Goal: Task Accomplishment & Management: Complete application form

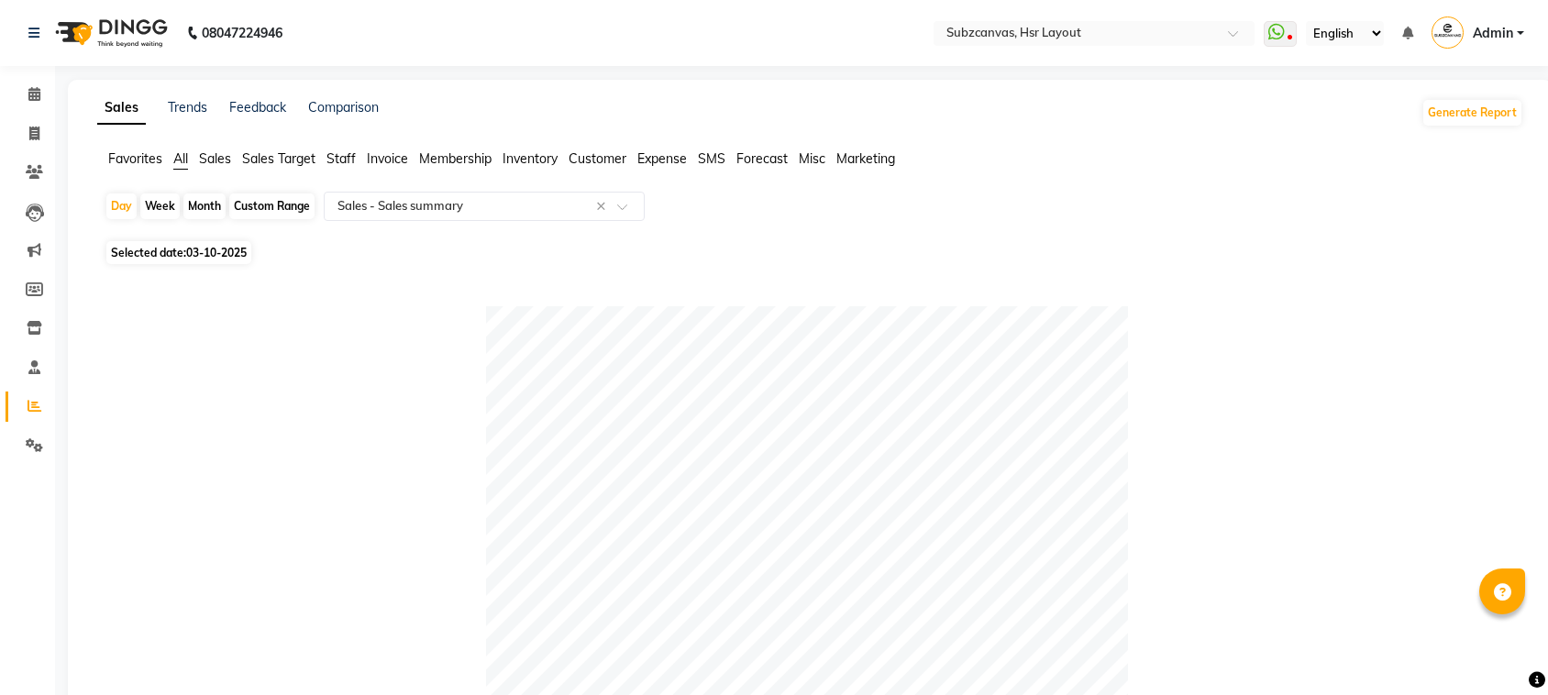
select select "full_report"
select select "csv"
click at [39, 99] on icon at bounding box center [34, 94] width 12 height 14
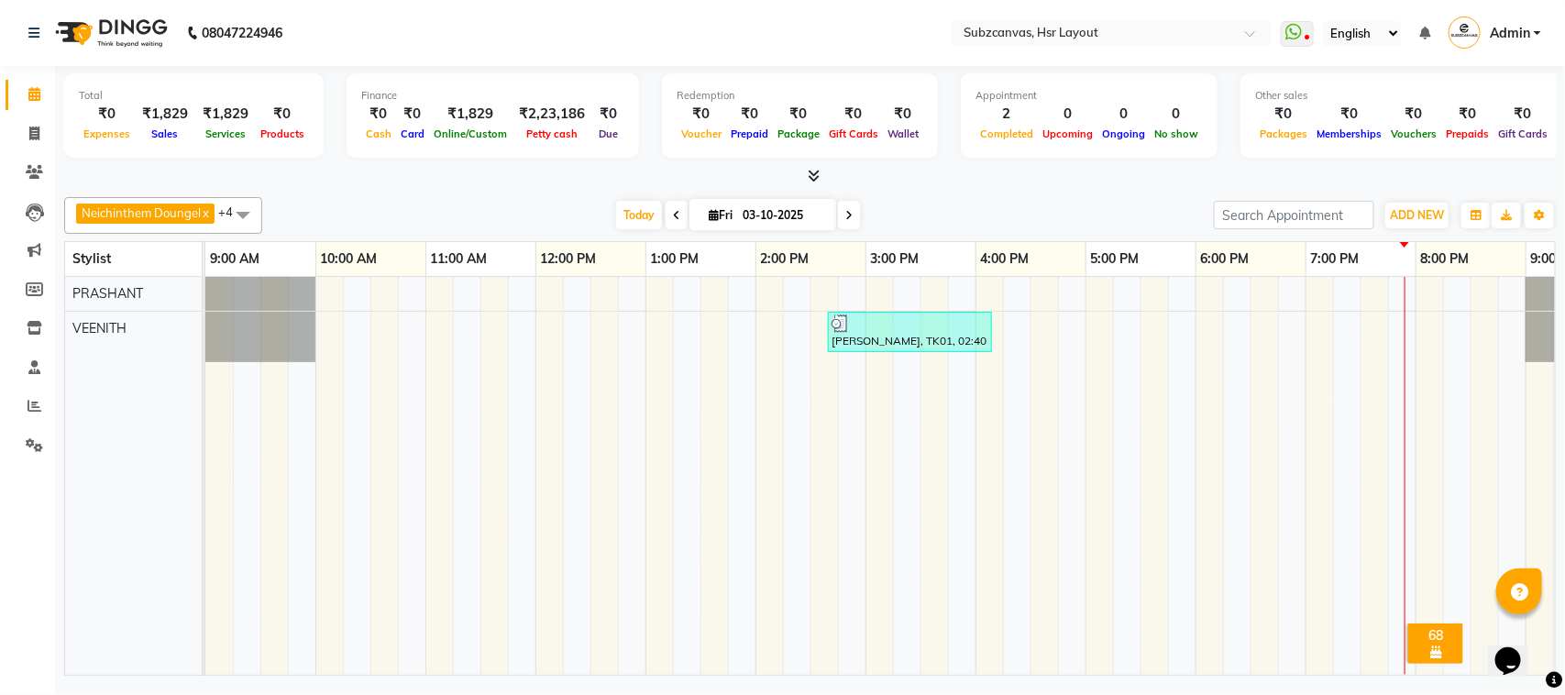
click at [662, 504] on td at bounding box center [660, 476] width 28 height 398
click at [379, 315] on div "[PERSON_NAME], TK01, 02:40 PM-04:10 PM, CUT FOR HIM WITH WASH (NM),[PERSON_NAME…" at bounding box center [920, 476] width 1431 height 398
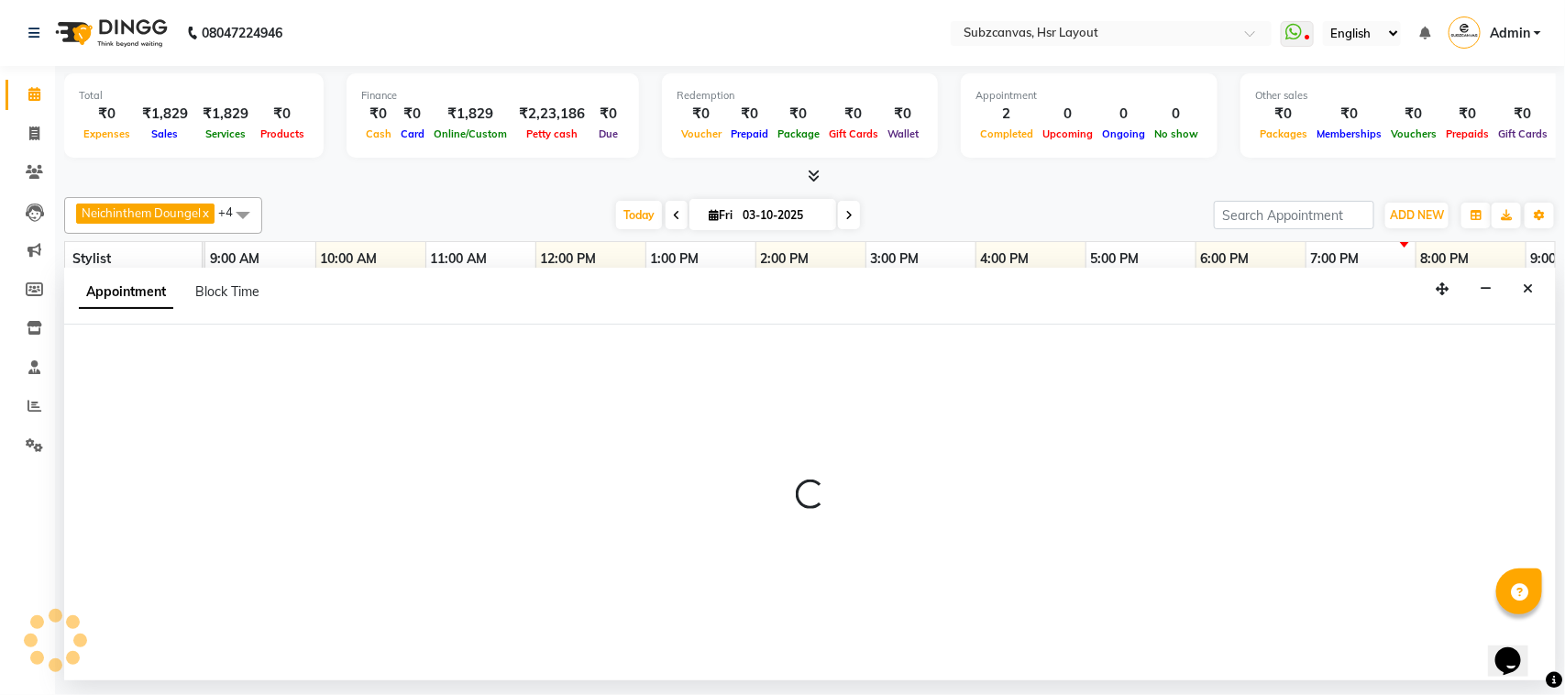
select select "80341"
select select "630"
select select "tentative"
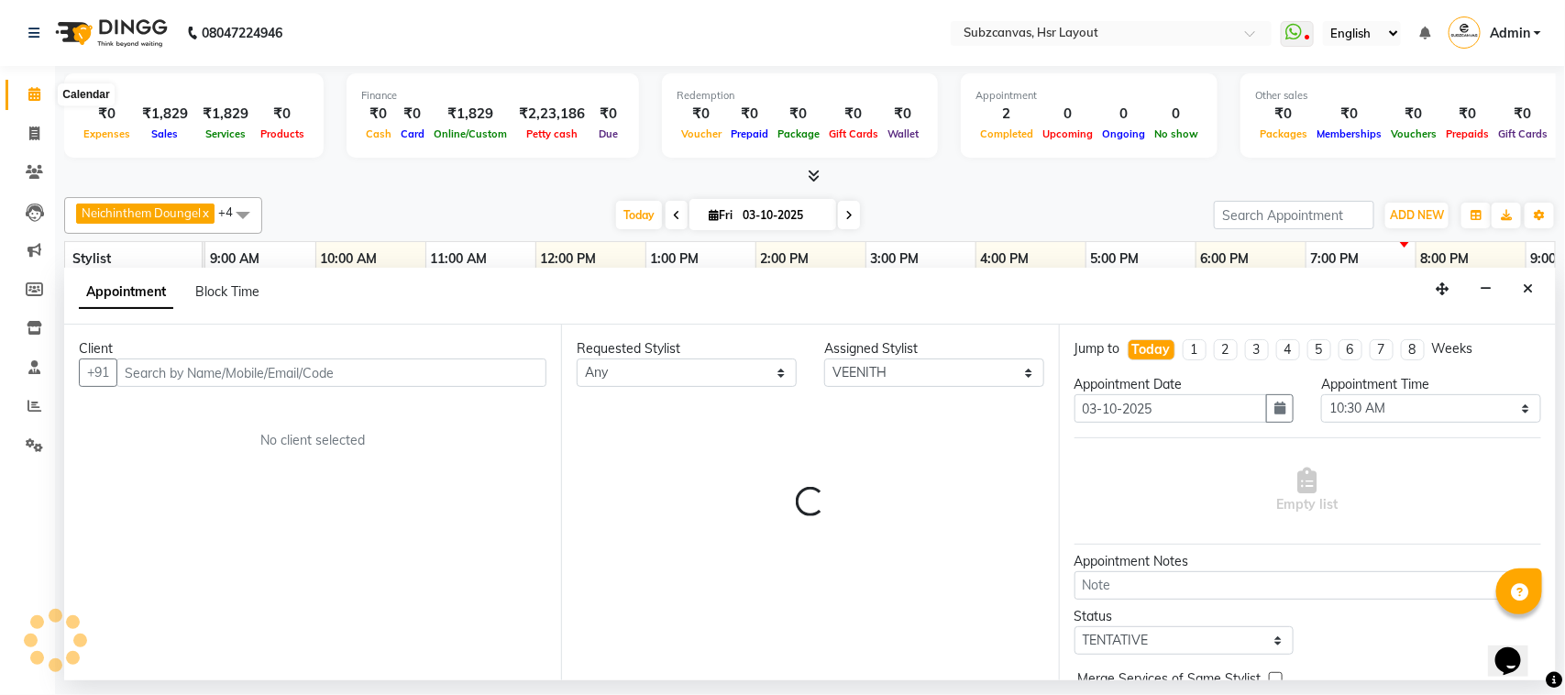
click at [20, 85] on span at bounding box center [34, 94] width 32 height 21
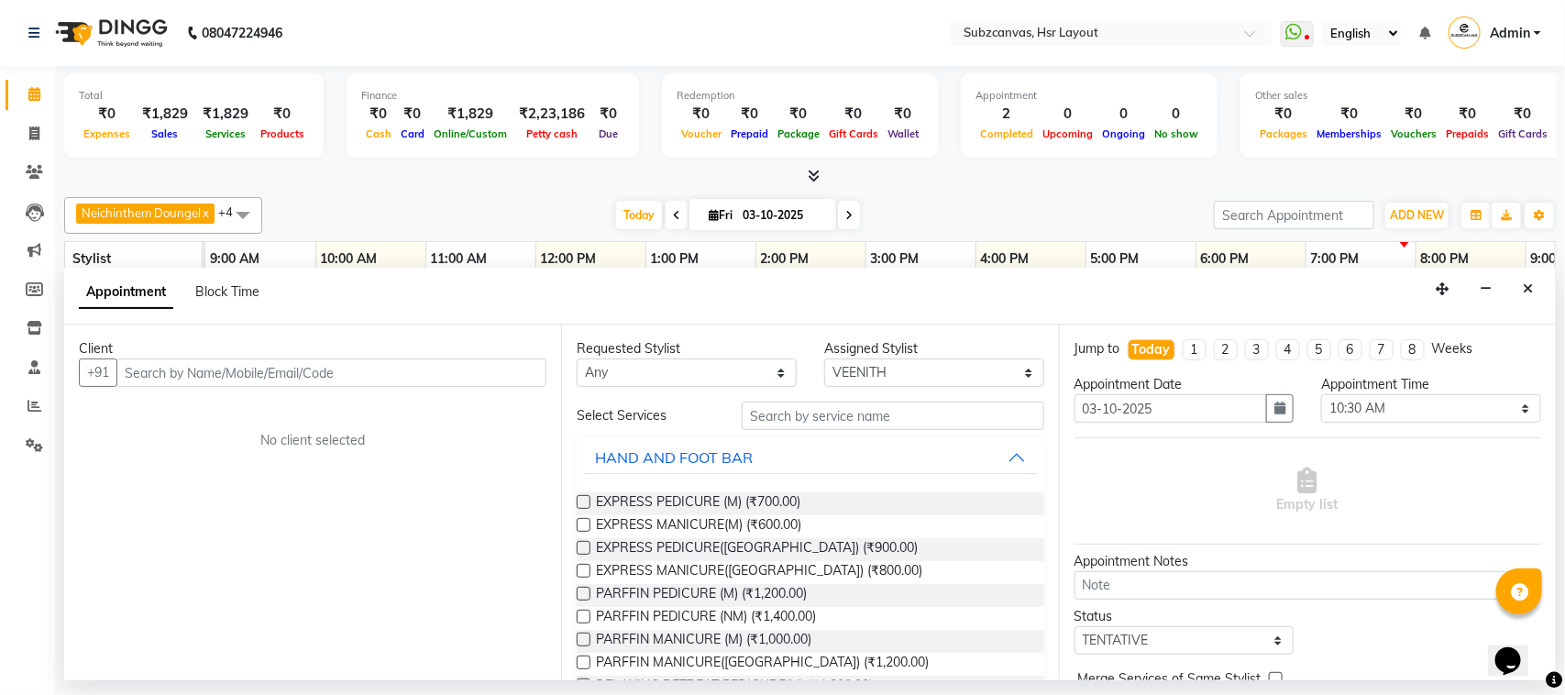
click at [34, 151] on li "Invoice" at bounding box center [27, 134] width 55 height 39
click at [34, 144] on link "Invoice" at bounding box center [28, 134] width 44 height 30
select select "4894"
select select "service"
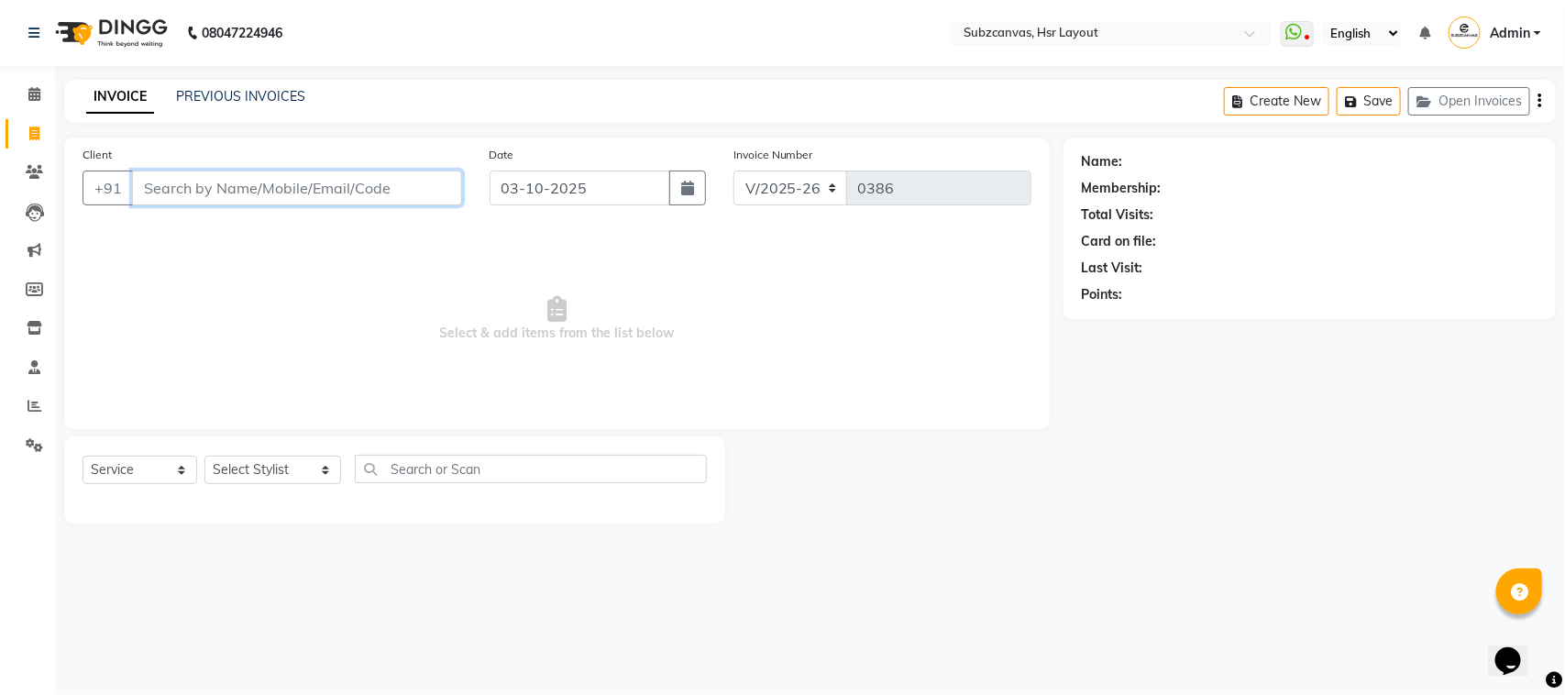
click at [245, 190] on input "Client" at bounding box center [297, 188] width 330 height 35
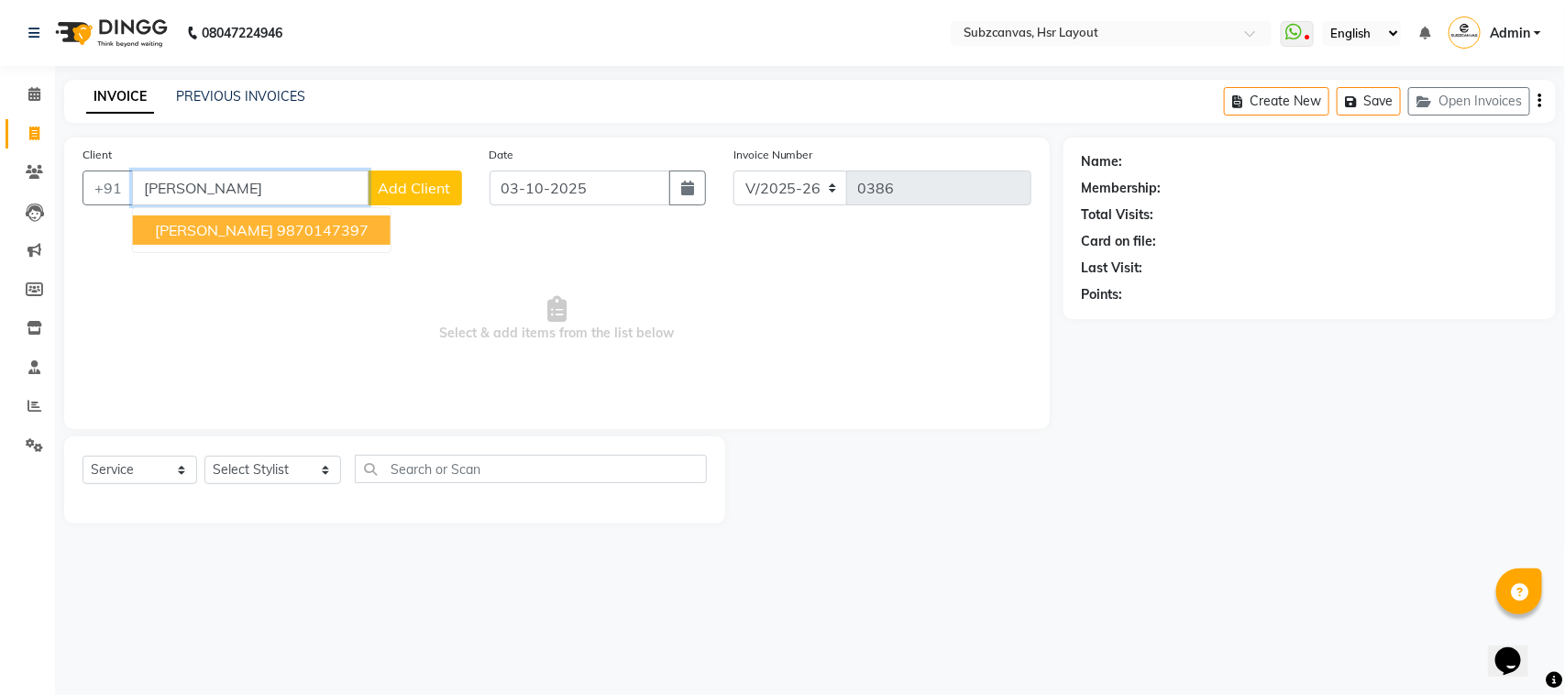
click at [218, 218] on button "[PERSON_NAME] 9870147397" at bounding box center [262, 230] width 258 height 29
type input "9870147397"
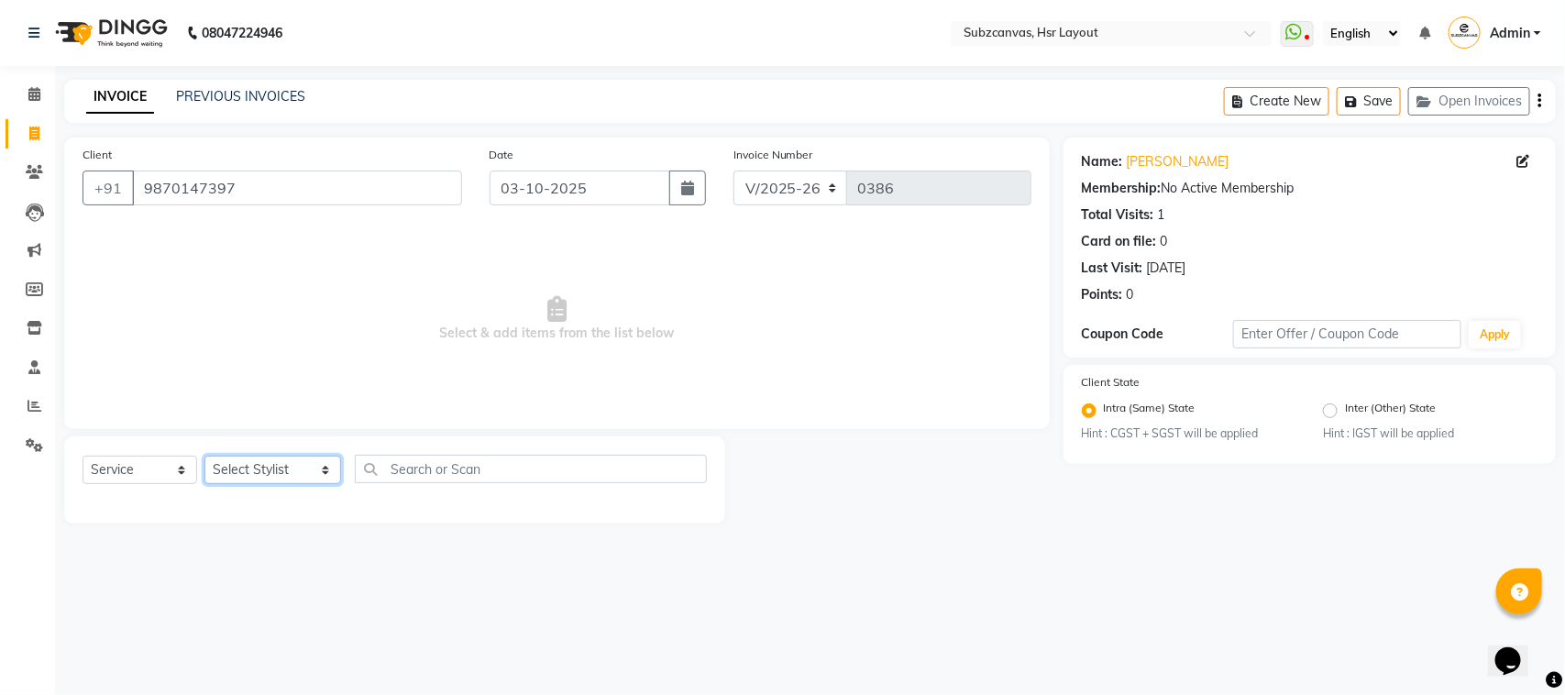
click at [304, 468] on select "Select Stylist [PERSON_NAME] [PERSON_NAME] [PERSON_NAME] [PERSON_NAME] [PERSON_…" at bounding box center [272, 470] width 137 height 28
select select "62848"
click at [204, 456] on select "Select Stylist [PERSON_NAME] [PERSON_NAME] [PERSON_NAME] [PERSON_NAME] [PERSON_…" at bounding box center [272, 470] width 137 height 28
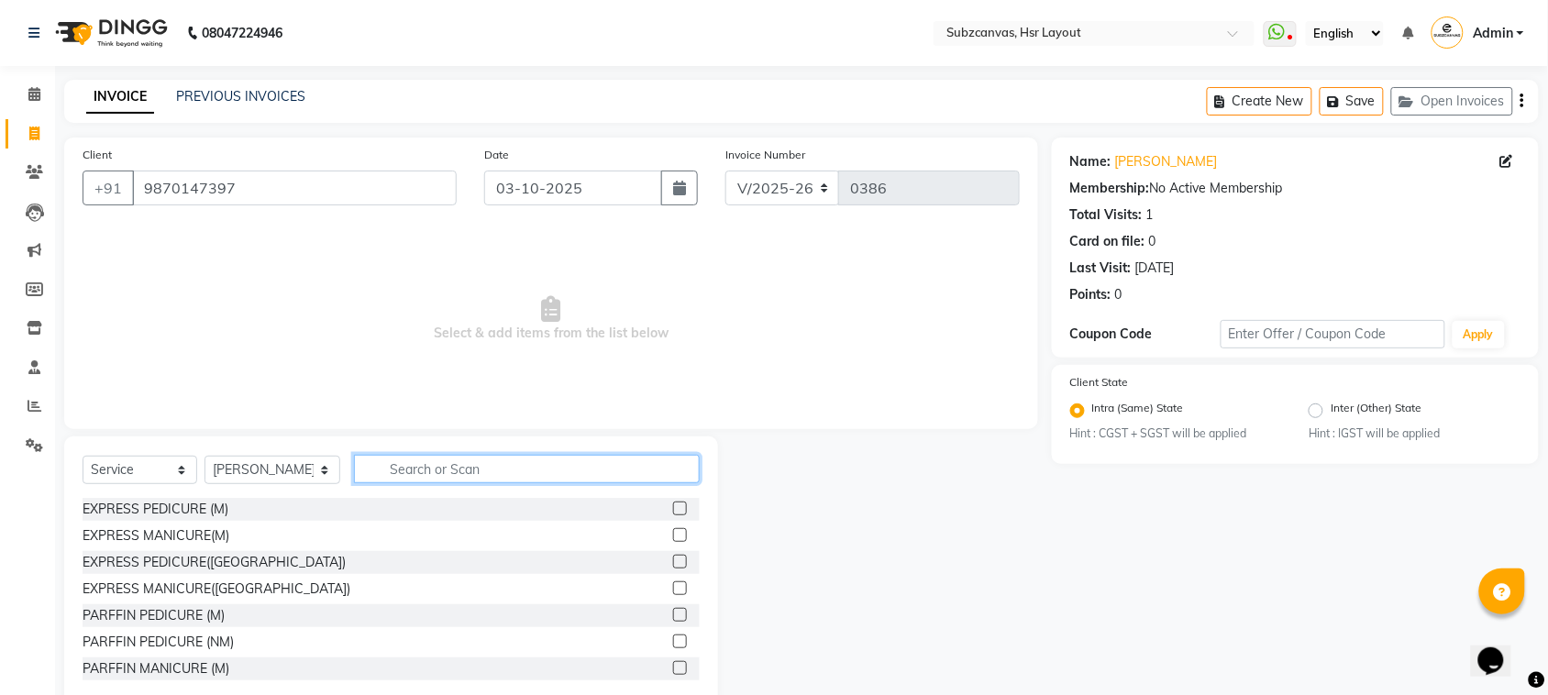
click at [532, 469] on input "text" at bounding box center [527, 469] width 346 height 28
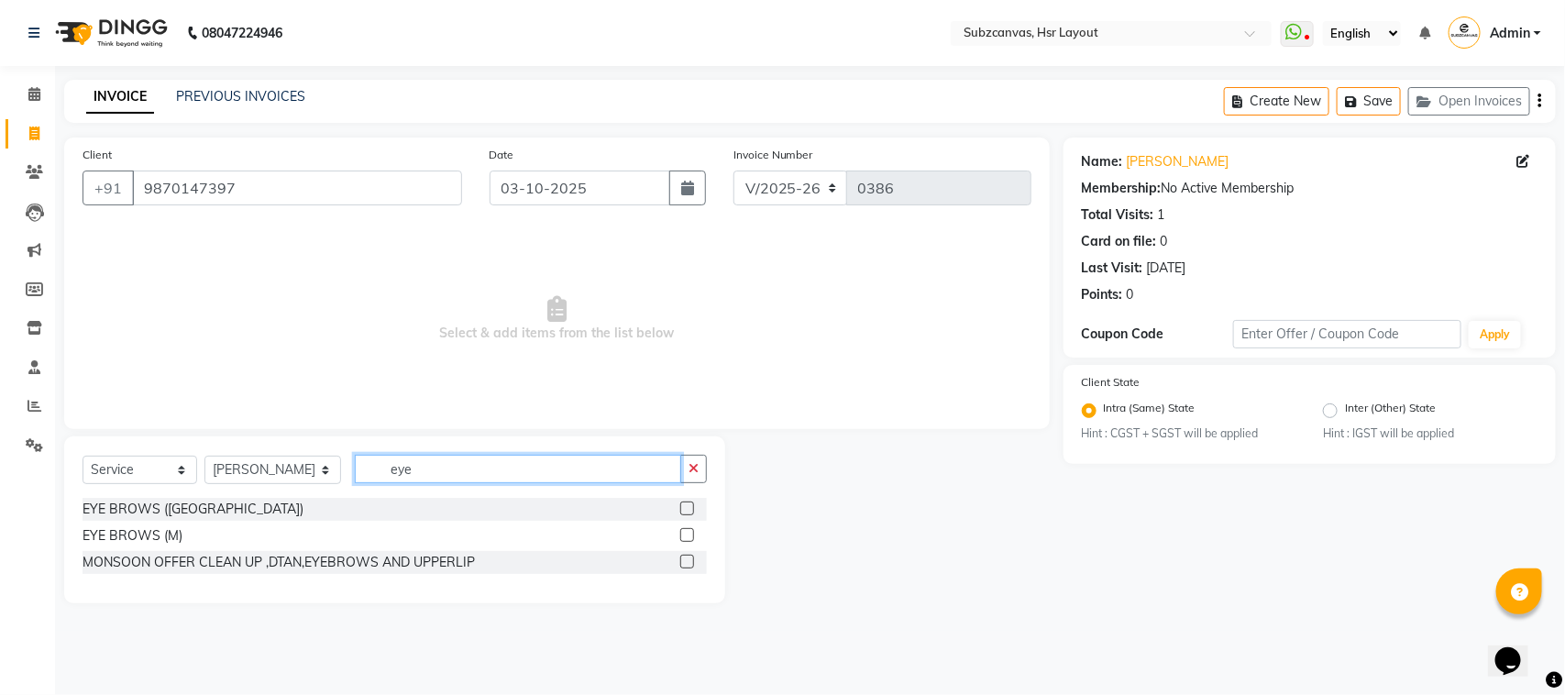
type input "eye"
click at [690, 511] on label at bounding box center [687, 509] width 14 height 14
click at [690, 511] on input "checkbox" at bounding box center [686, 509] width 12 height 12
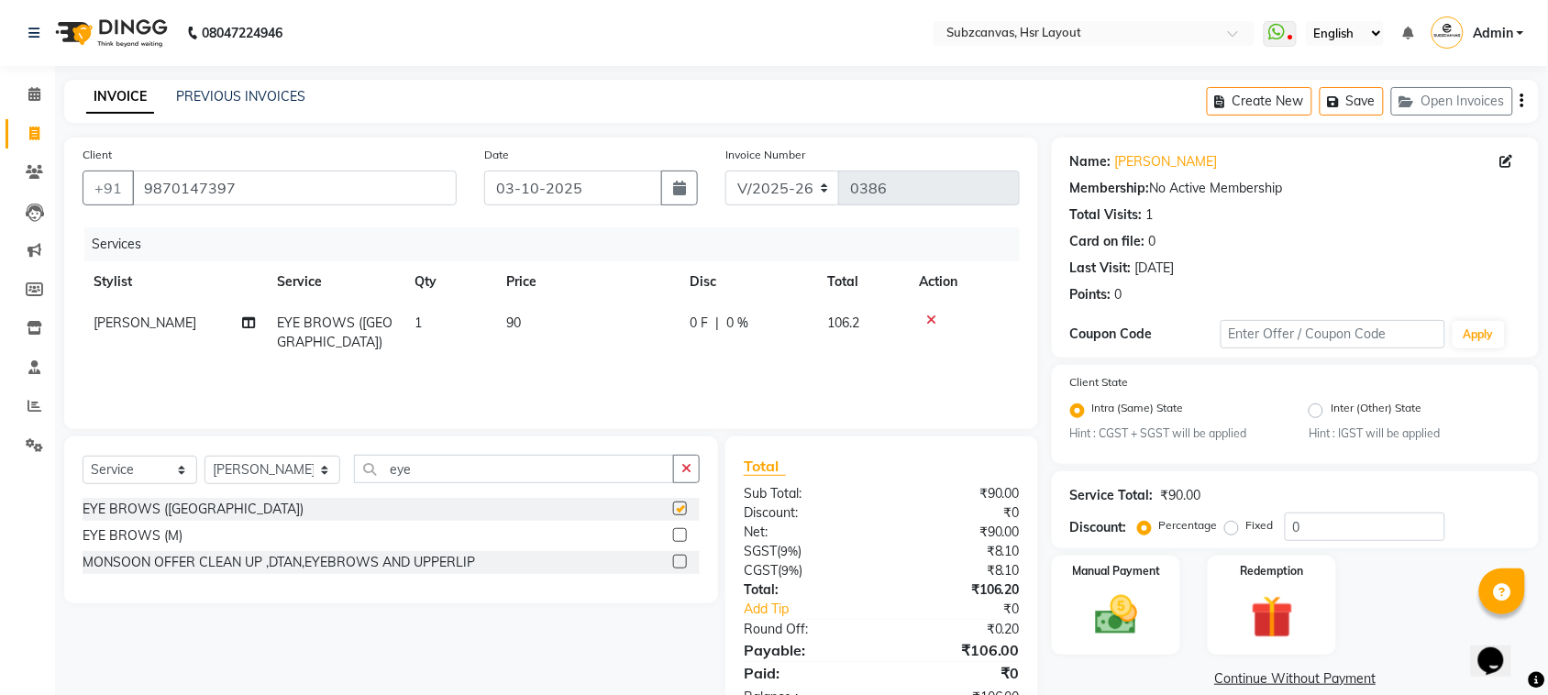
checkbox input "false"
click at [478, 461] on input "eye" at bounding box center [514, 469] width 320 height 28
type input "e"
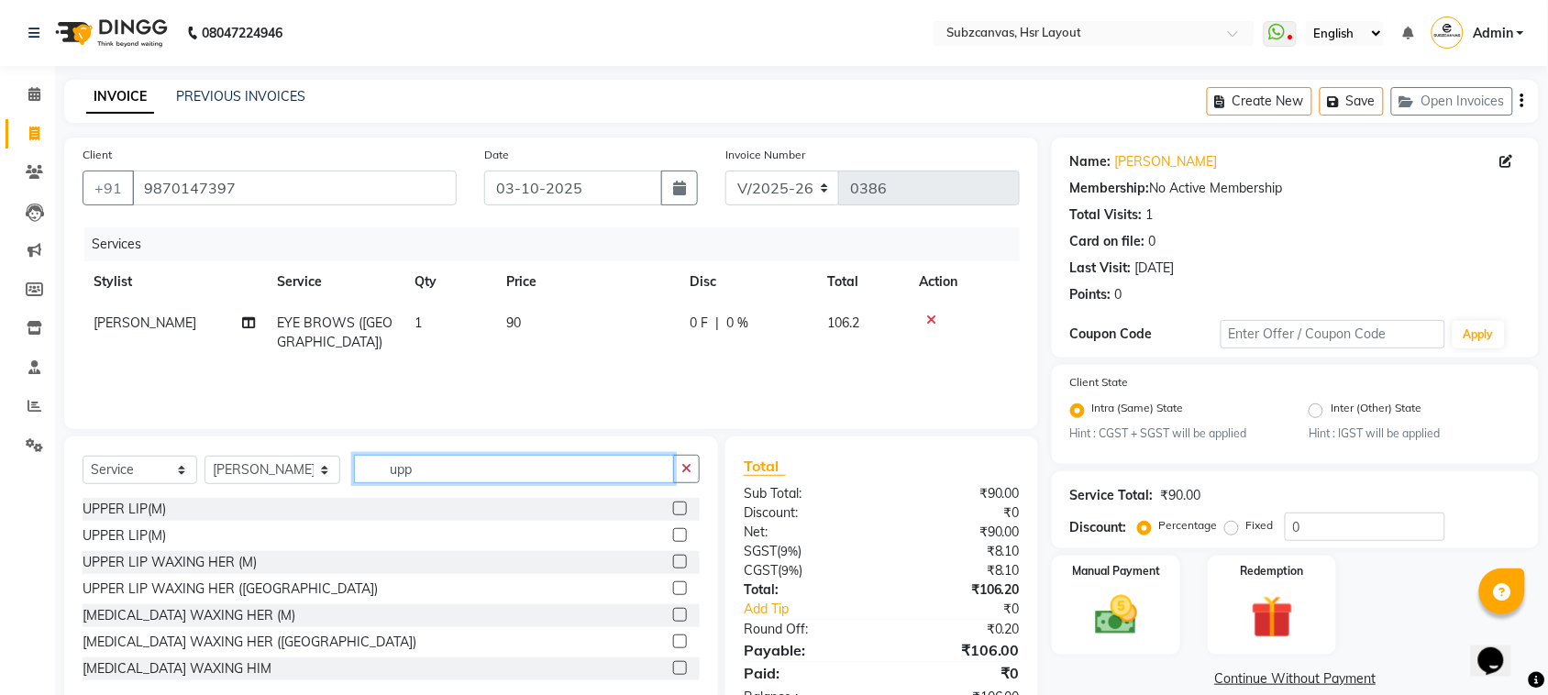
type input "upp"
click at [673, 505] on label at bounding box center [680, 509] width 14 height 14
click at [673, 505] on input "checkbox" at bounding box center [679, 509] width 12 height 12
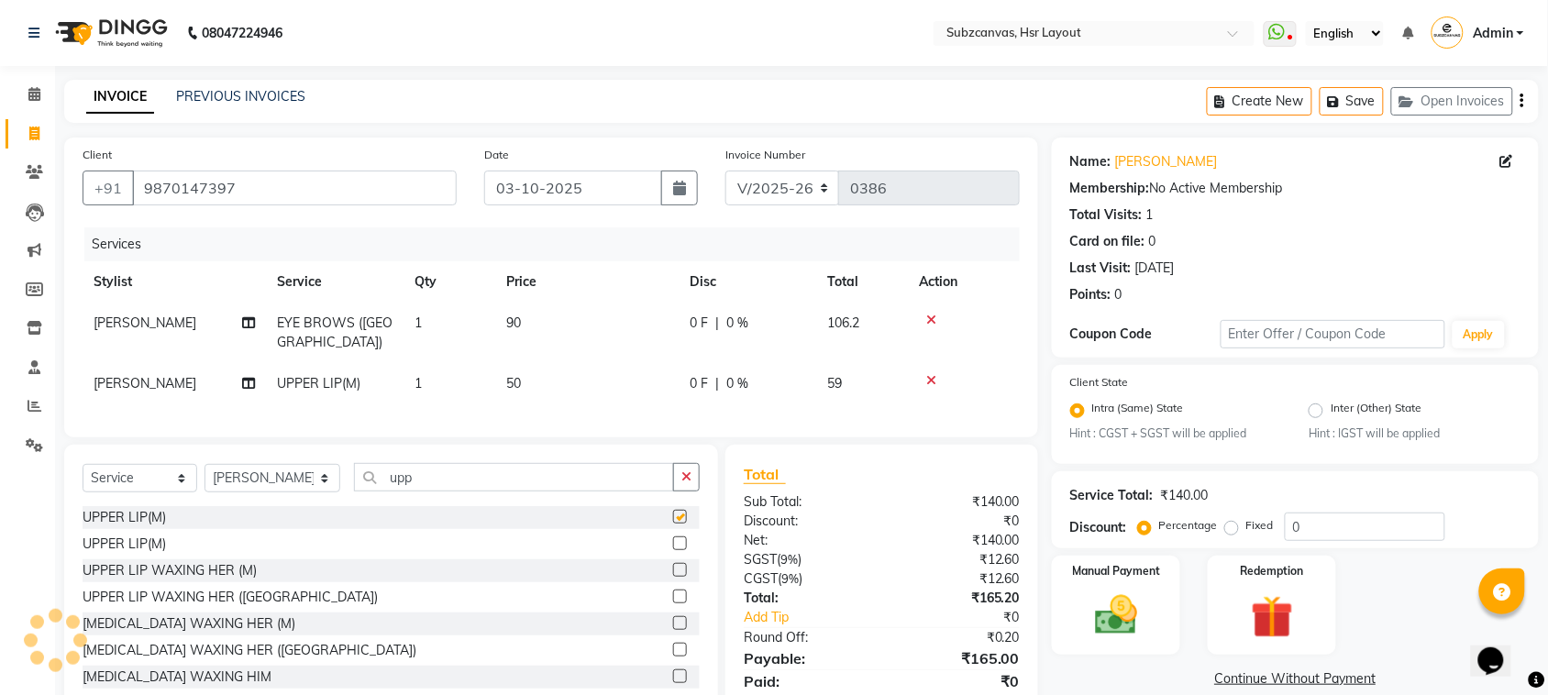
checkbox input "false"
click at [673, 541] on label at bounding box center [680, 543] width 14 height 14
click at [673, 541] on input "checkbox" at bounding box center [679, 544] width 12 height 12
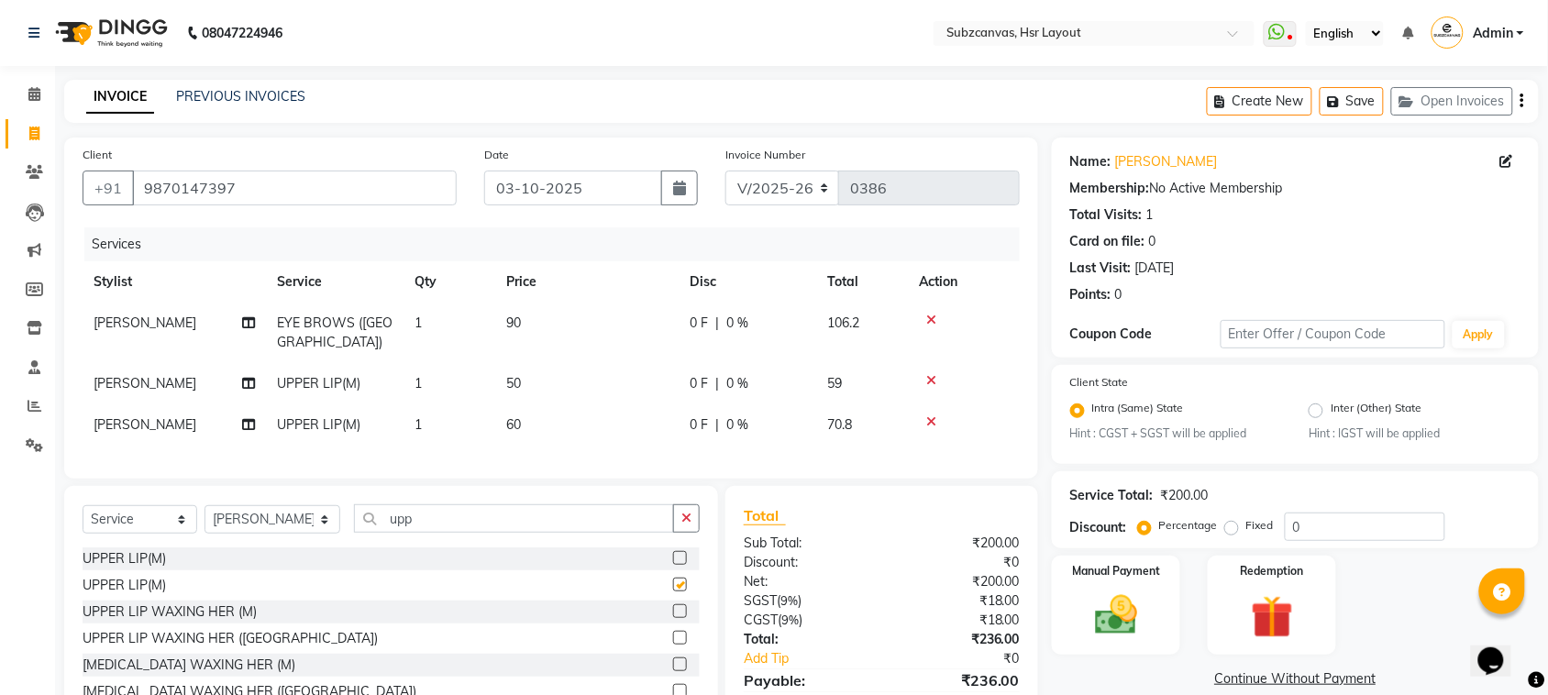
checkbox input "false"
click at [929, 374] on icon at bounding box center [931, 380] width 10 height 13
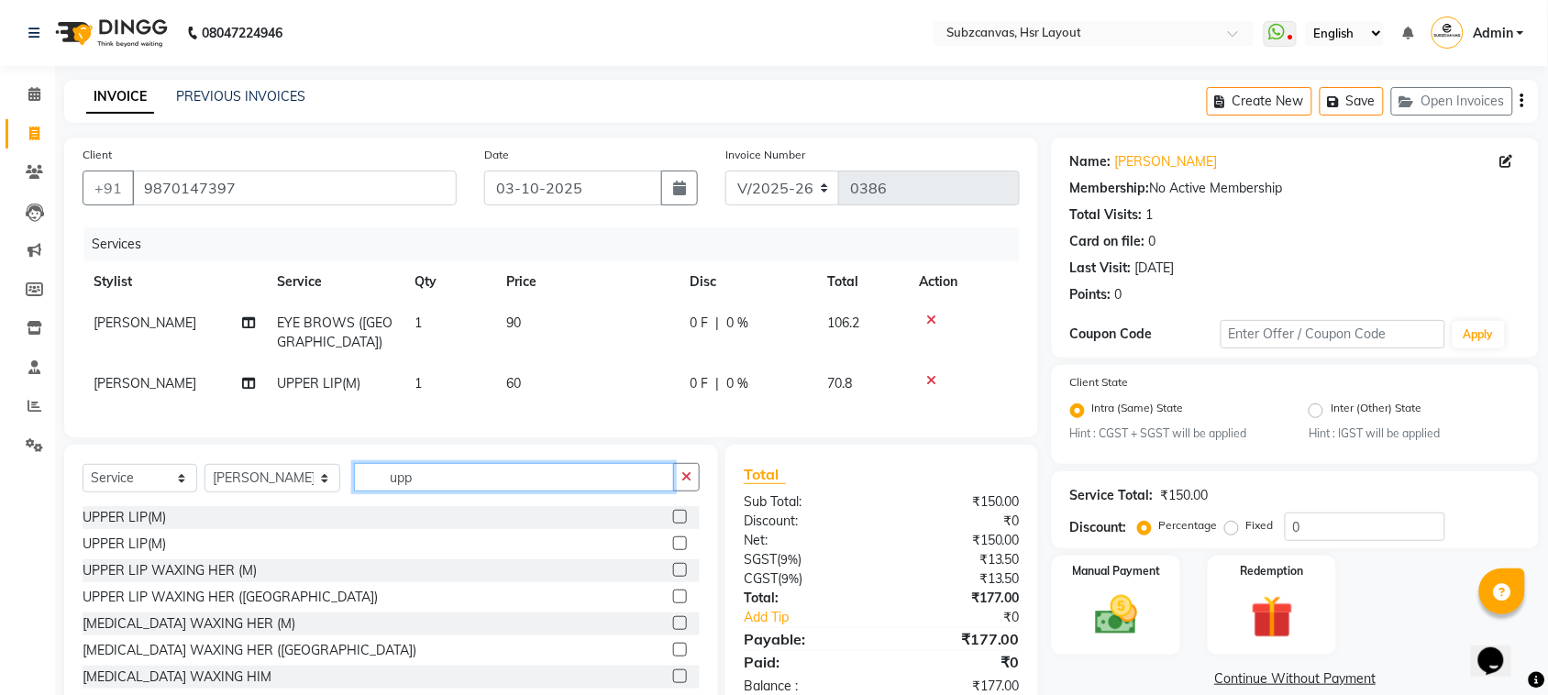
click at [484, 479] on input "upp" at bounding box center [514, 477] width 320 height 28
type input "u"
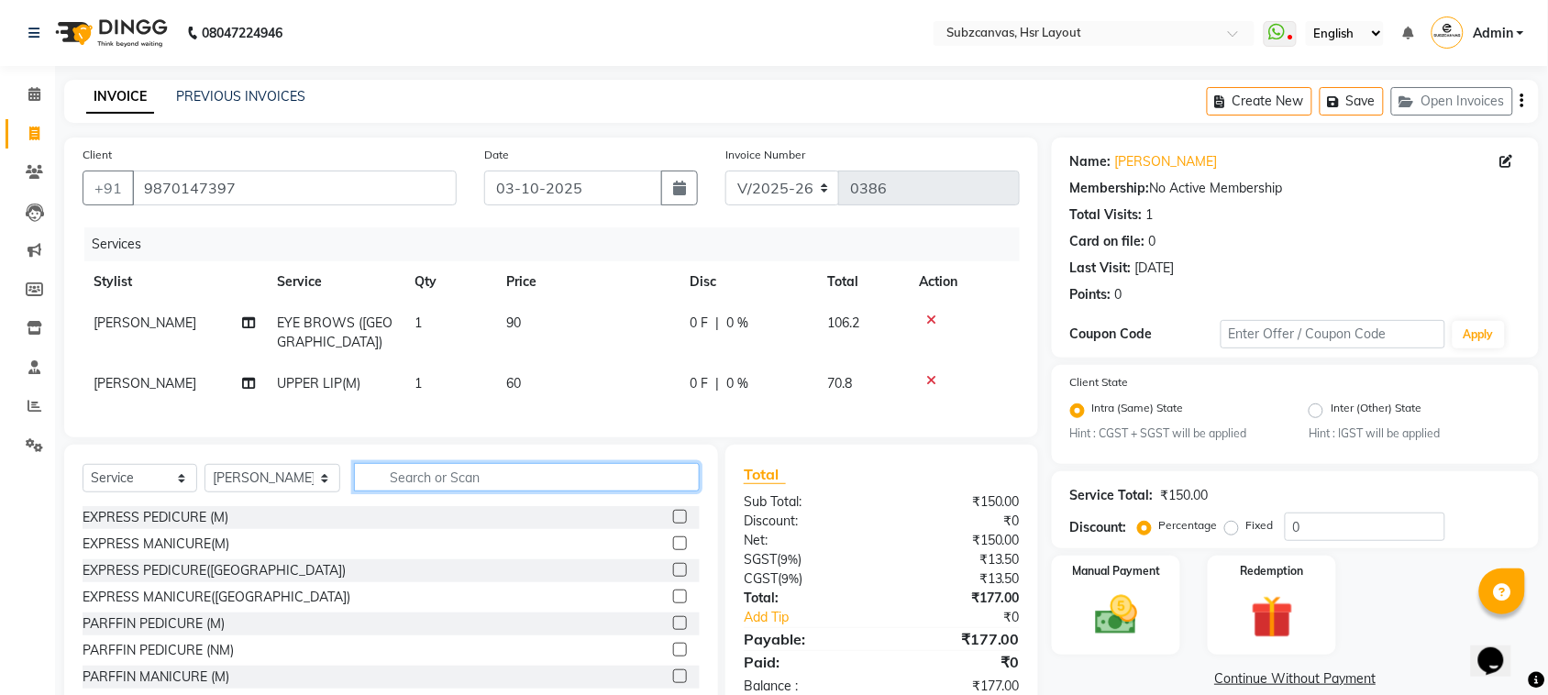
click at [484, 479] on input "text" at bounding box center [527, 477] width 346 height 28
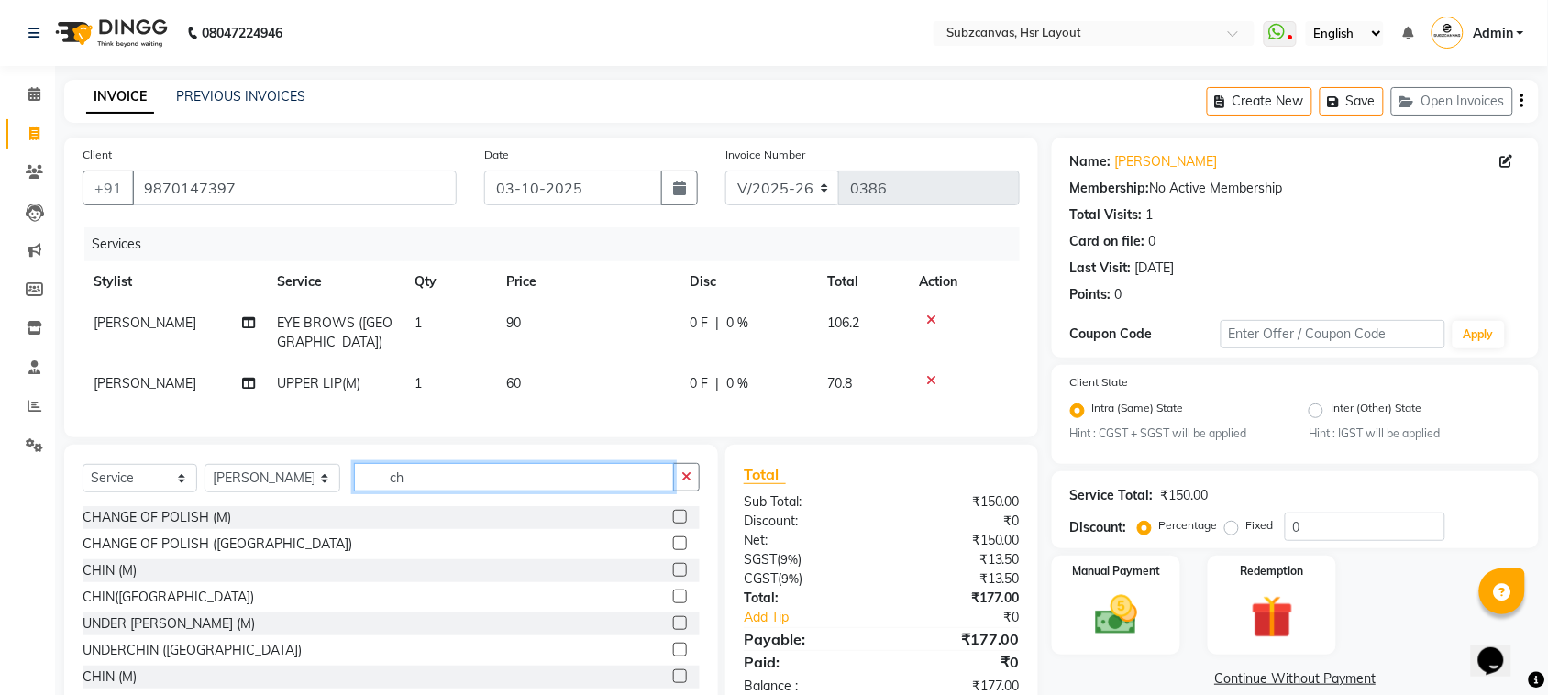
type input "ch"
click at [673, 592] on label at bounding box center [680, 597] width 14 height 14
click at [673, 592] on input "checkbox" at bounding box center [679, 597] width 12 height 12
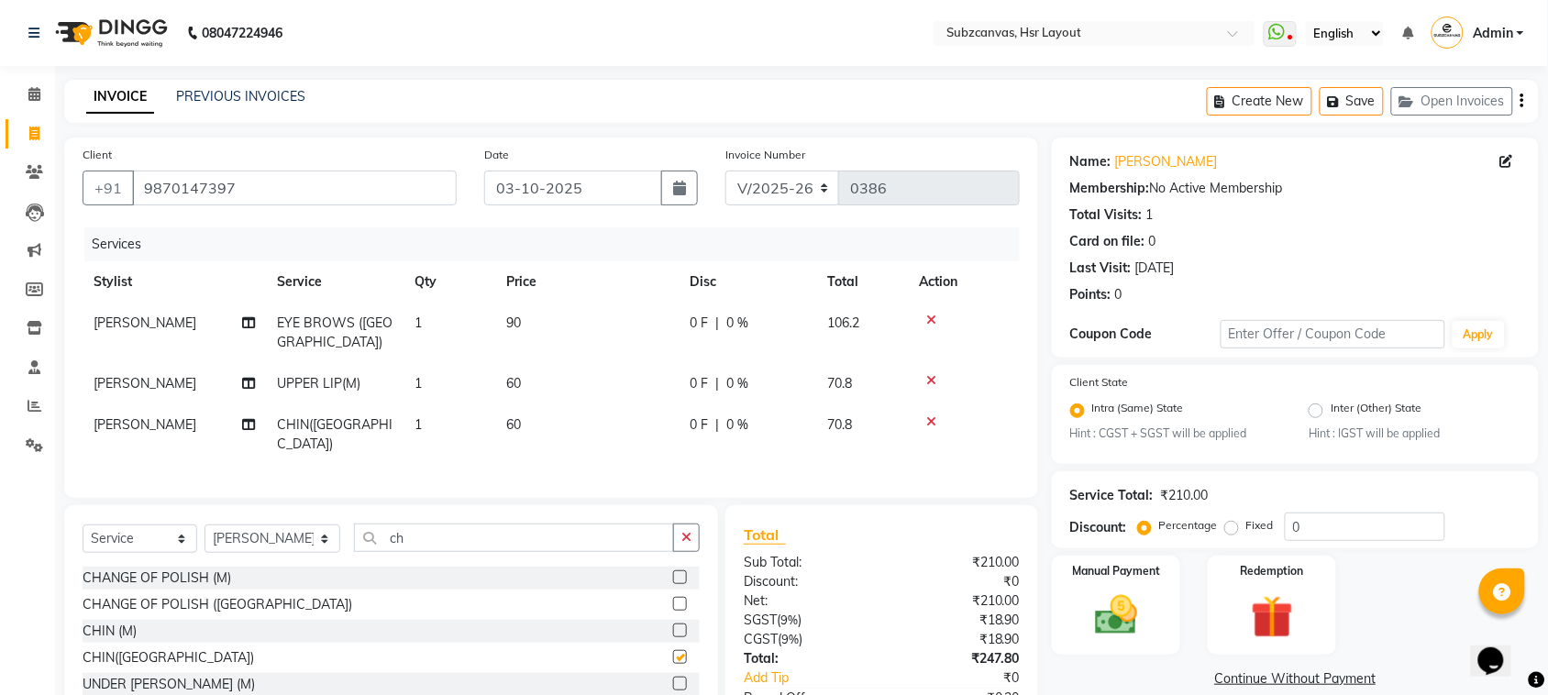
checkbox input "false"
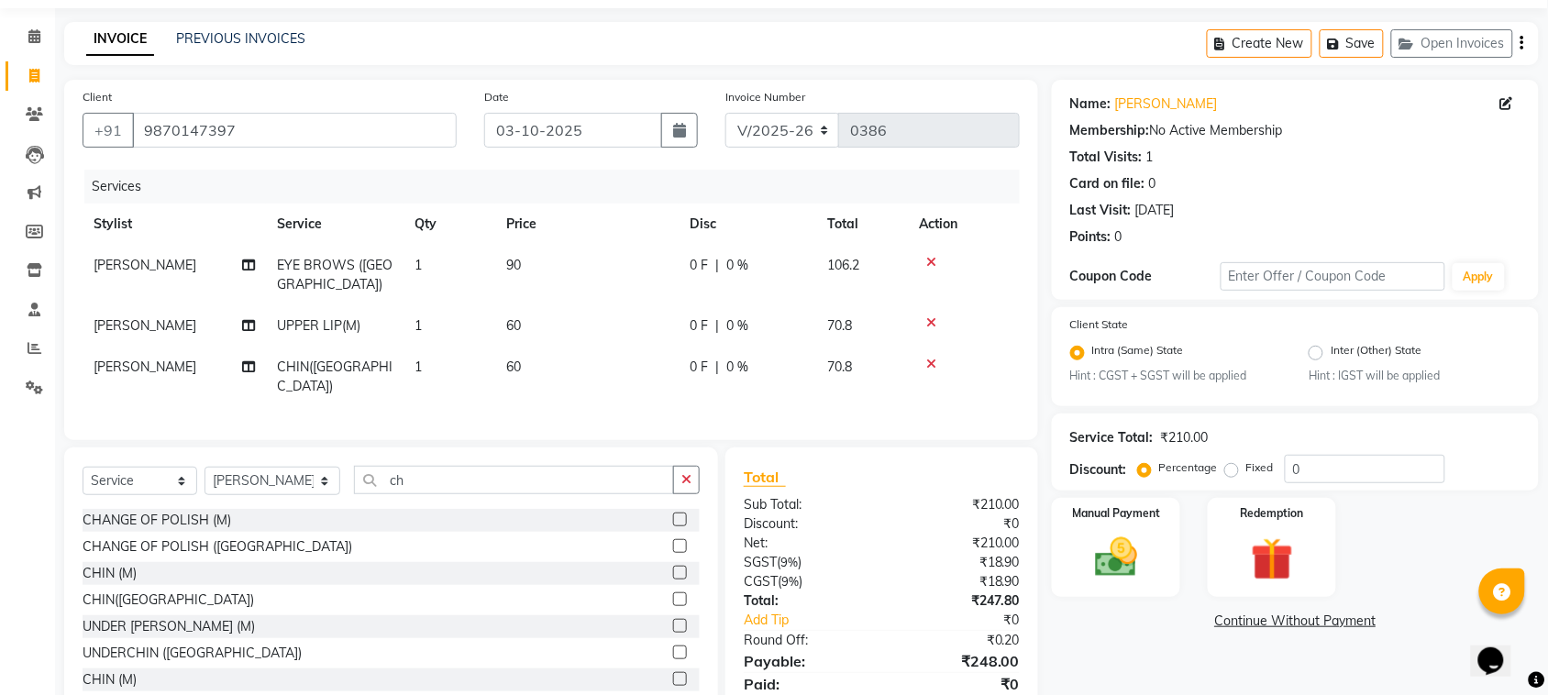
scroll to position [104, 0]
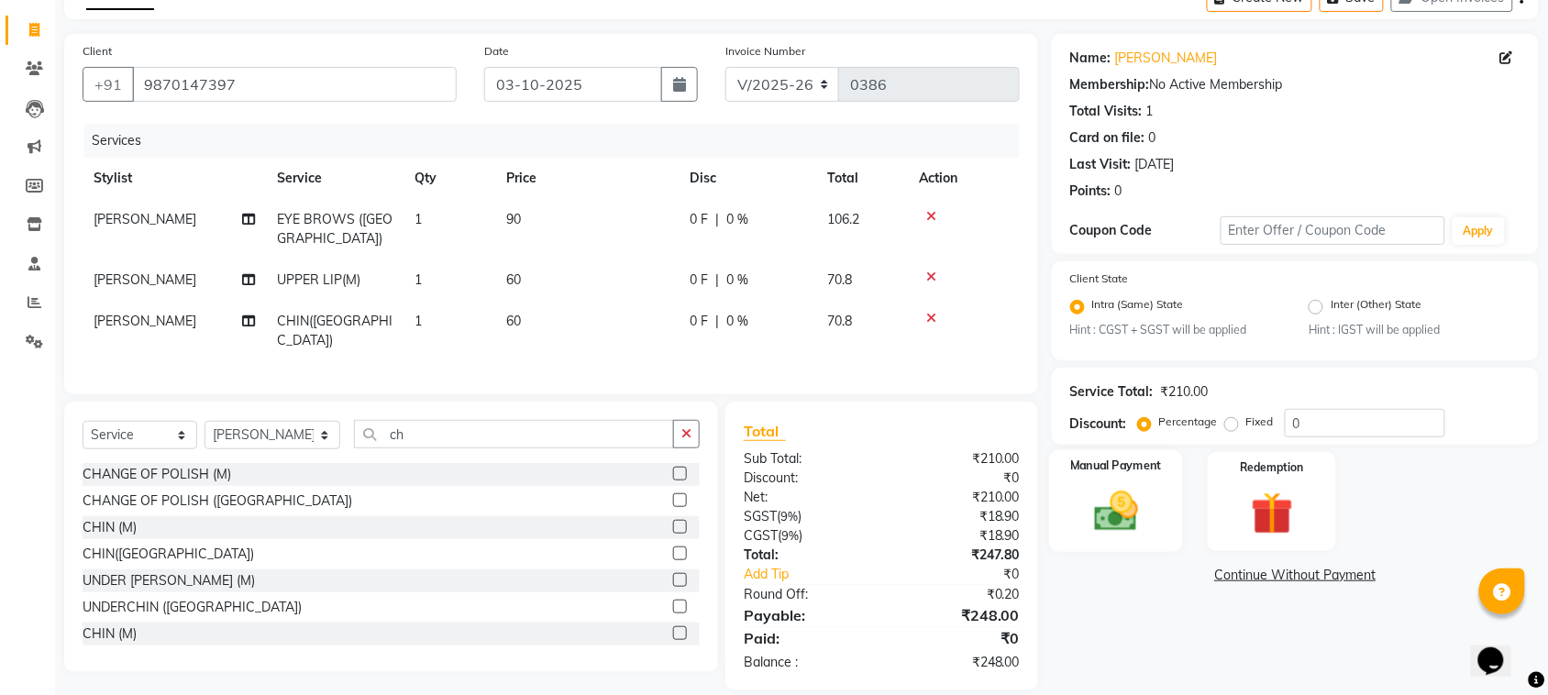
click at [1163, 492] on div "Manual Payment" at bounding box center [1116, 501] width 134 height 103
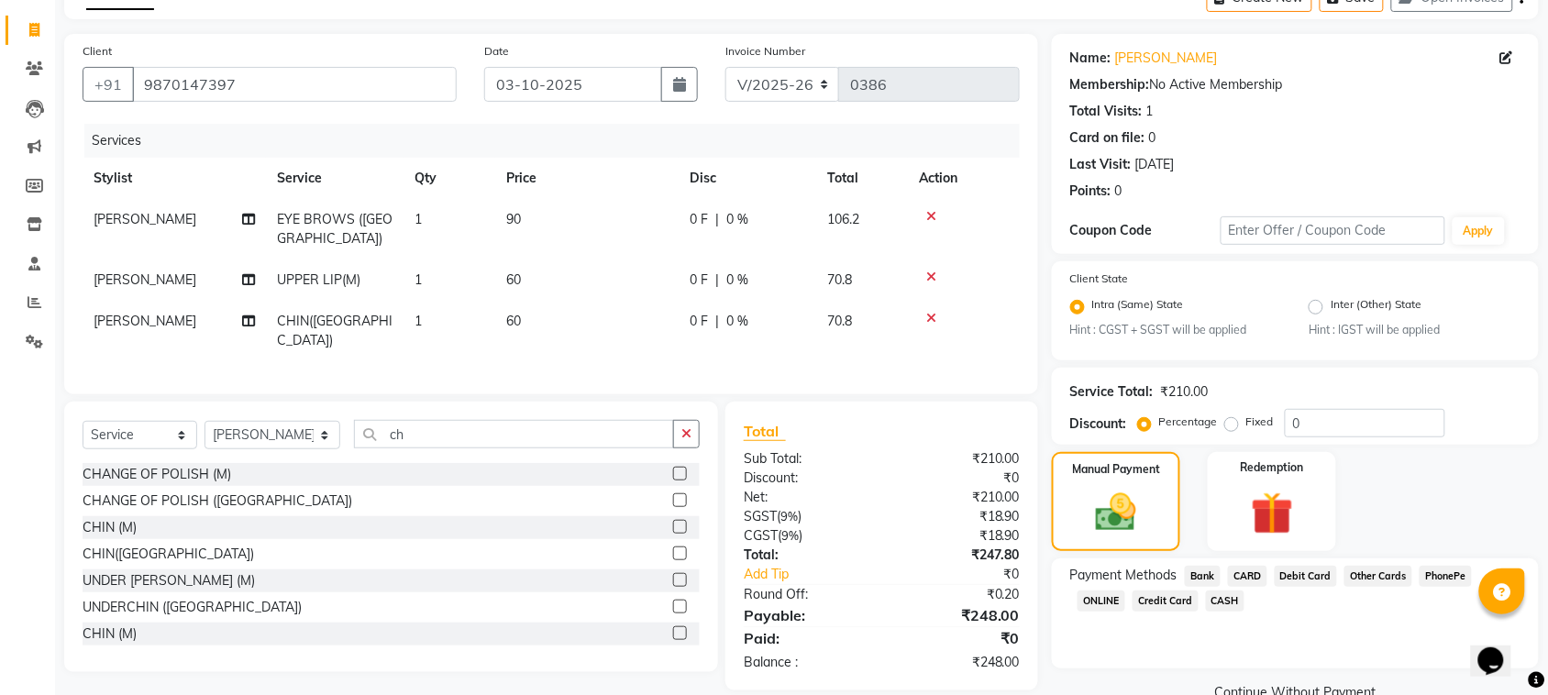
click at [1105, 596] on span "ONLINE" at bounding box center [1102, 601] width 48 height 21
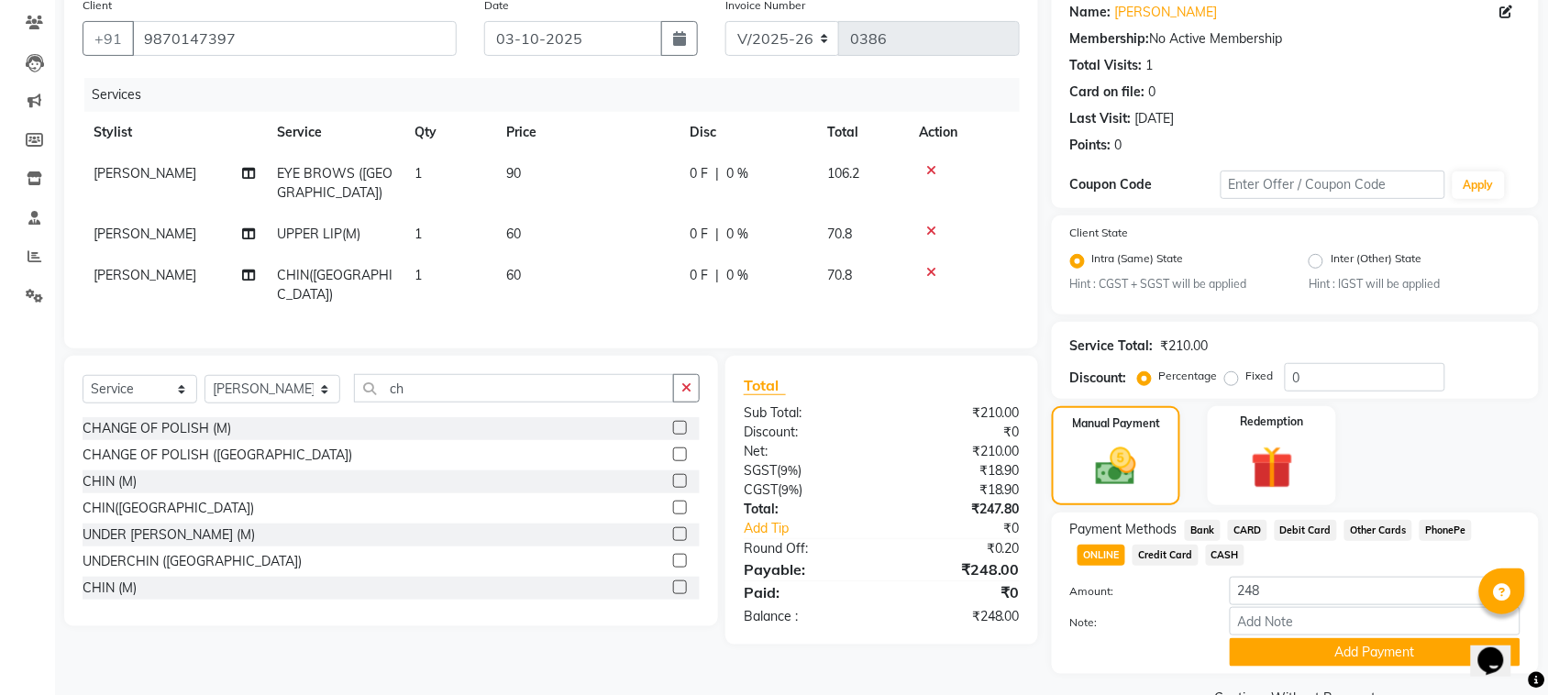
scroll to position [190, 0]
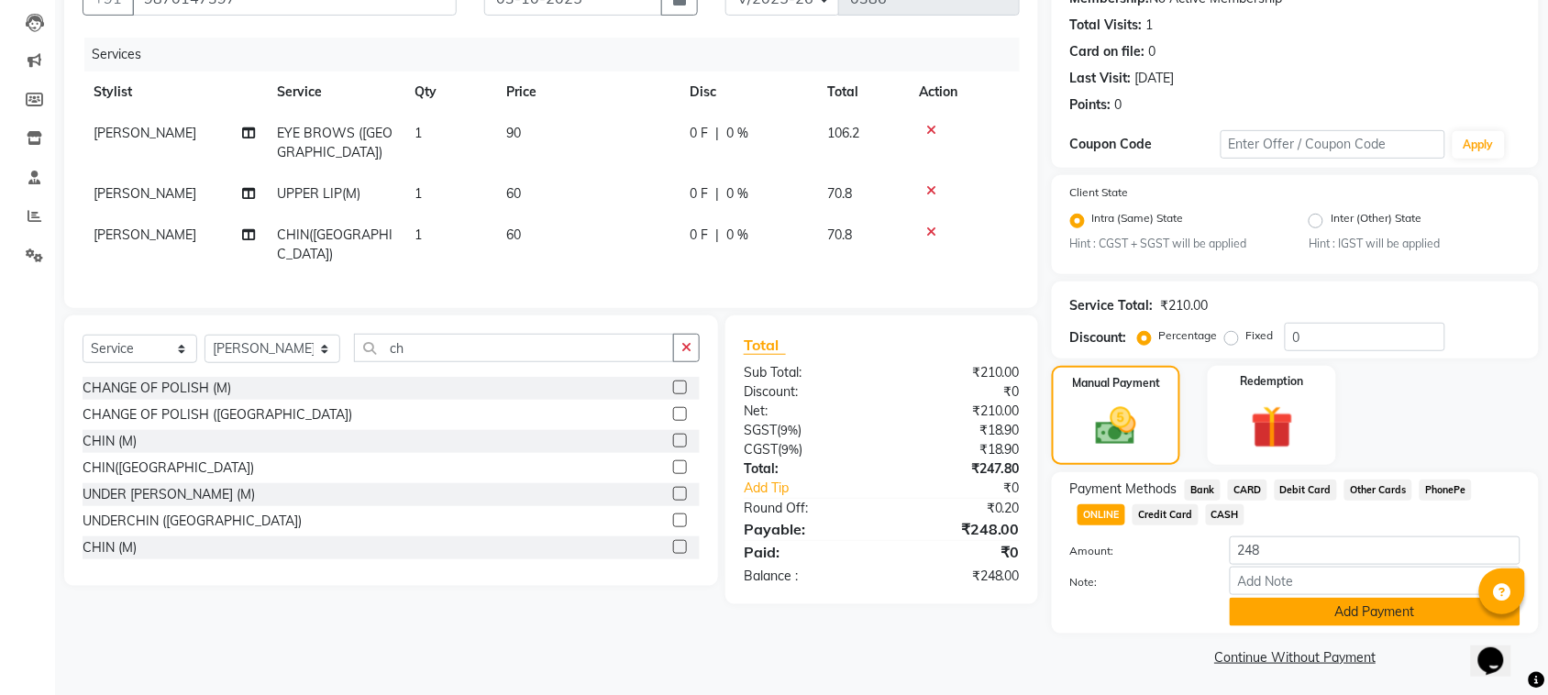
click at [1409, 603] on button "Add Payment" at bounding box center [1375, 612] width 291 height 28
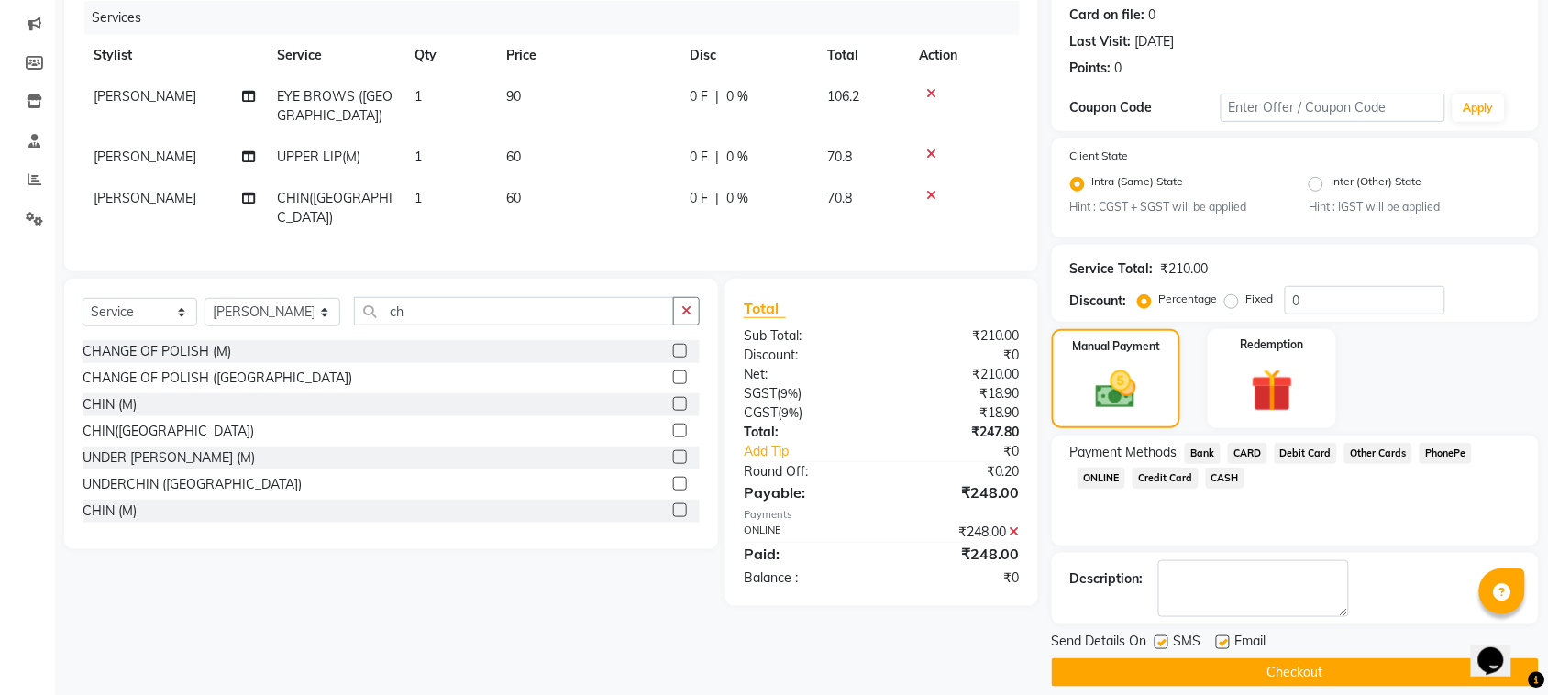
scroll to position [244, 0]
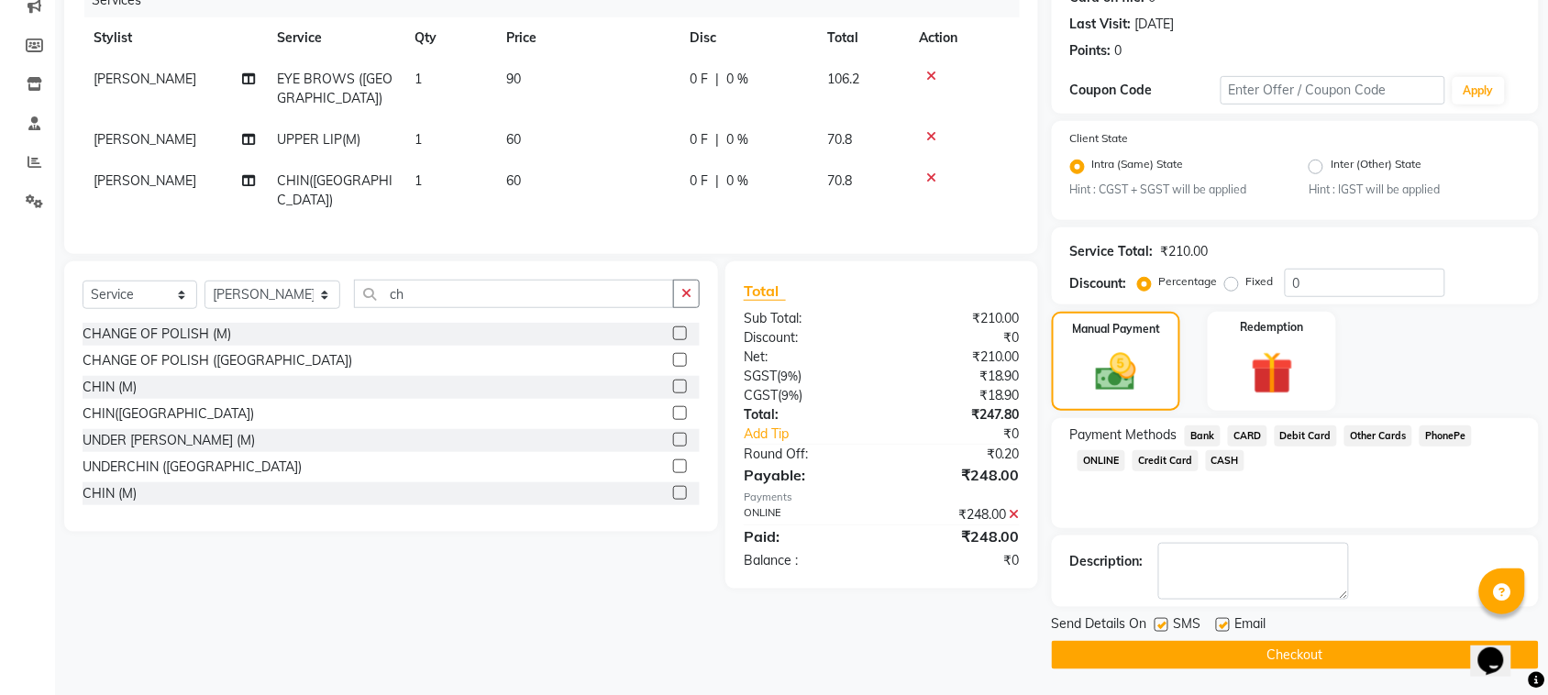
click at [1381, 644] on button "Checkout" at bounding box center [1295, 655] width 487 height 28
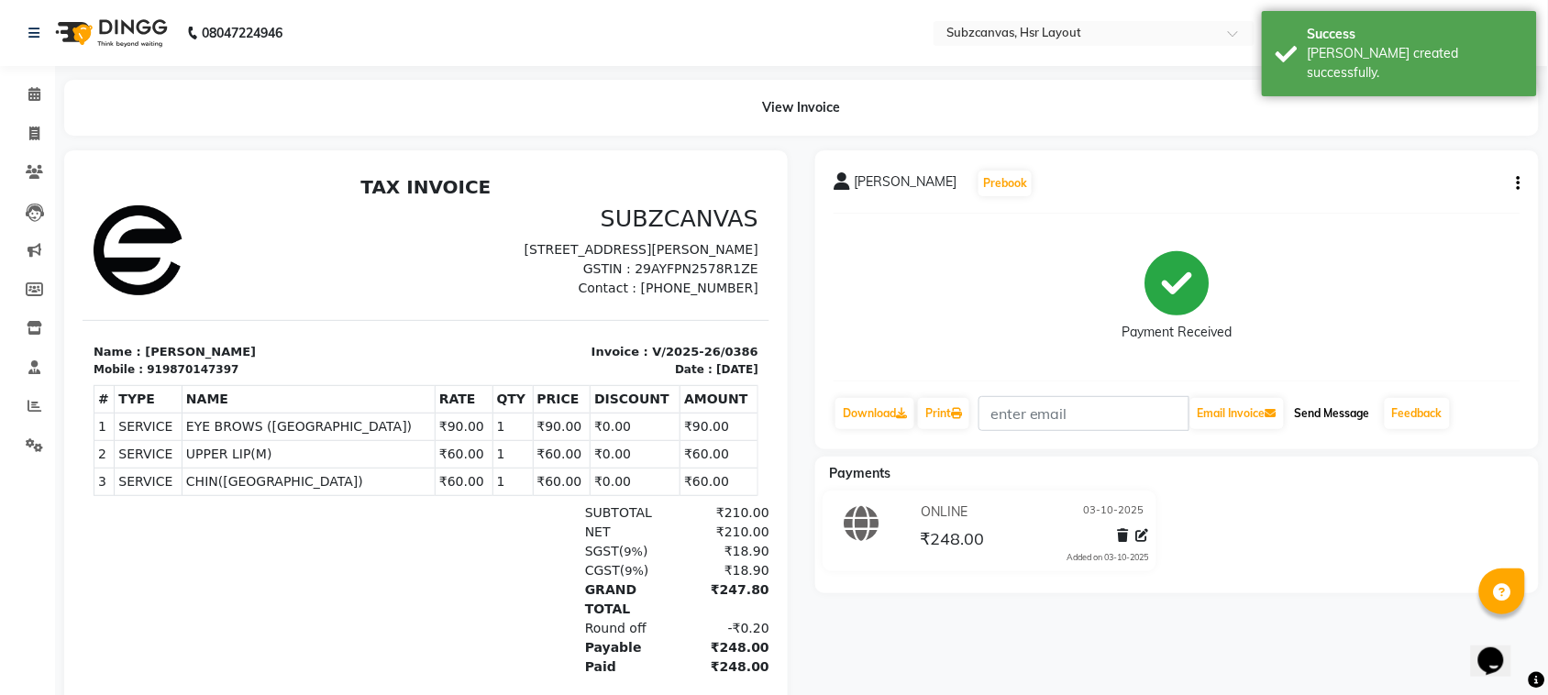
click at [1344, 404] on button "Send Message" at bounding box center [1333, 413] width 90 height 31
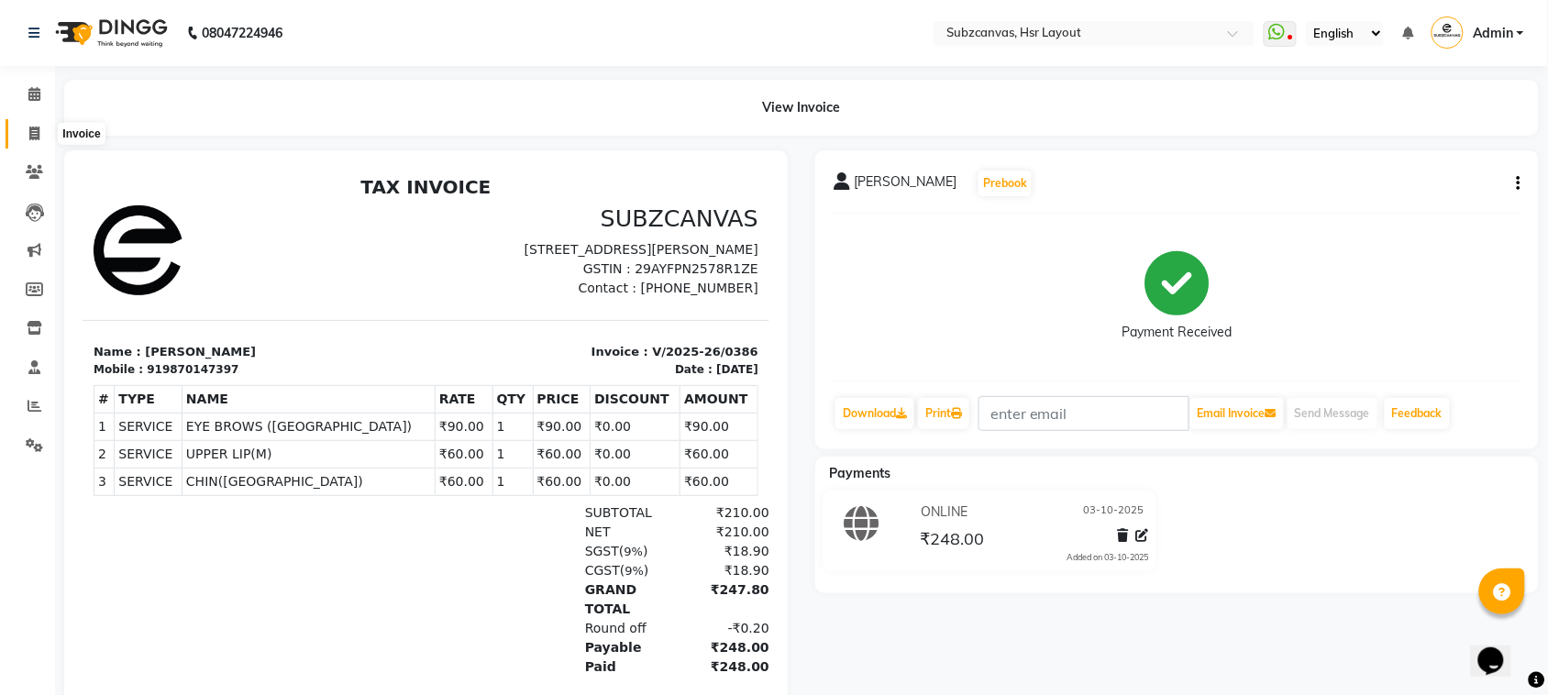
click at [35, 131] on icon at bounding box center [34, 134] width 10 height 14
select select "service"
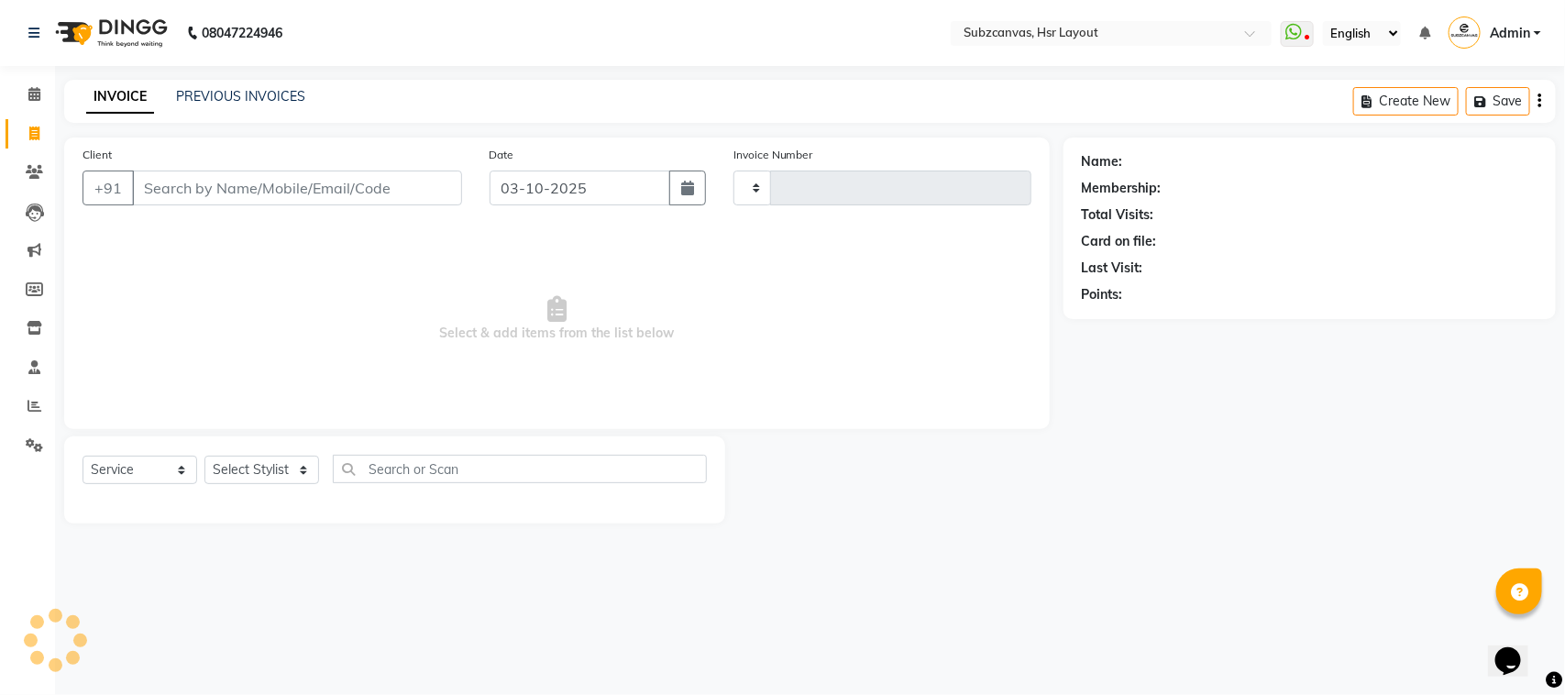
type input "0387"
select select "4894"
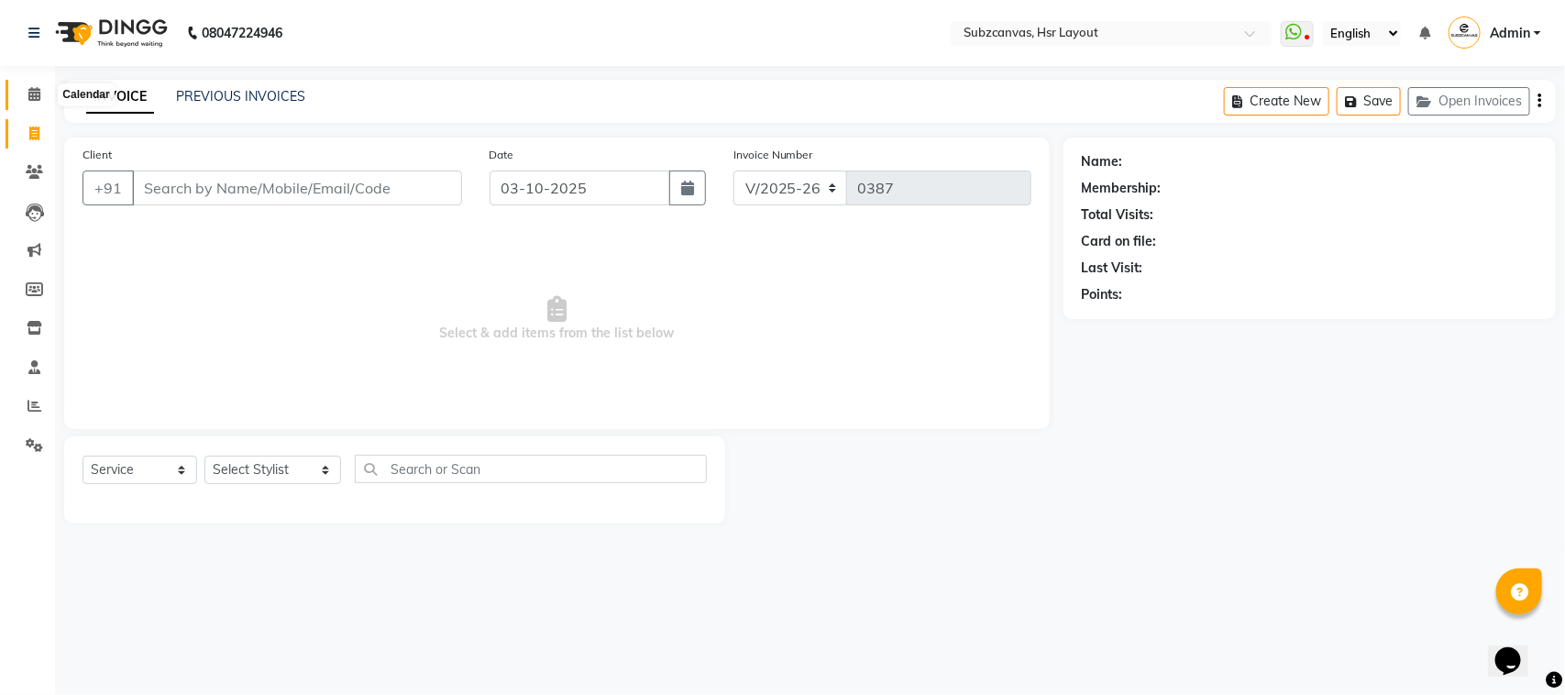
click at [30, 97] on icon at bounding box center [34, 94] width 12 height 14
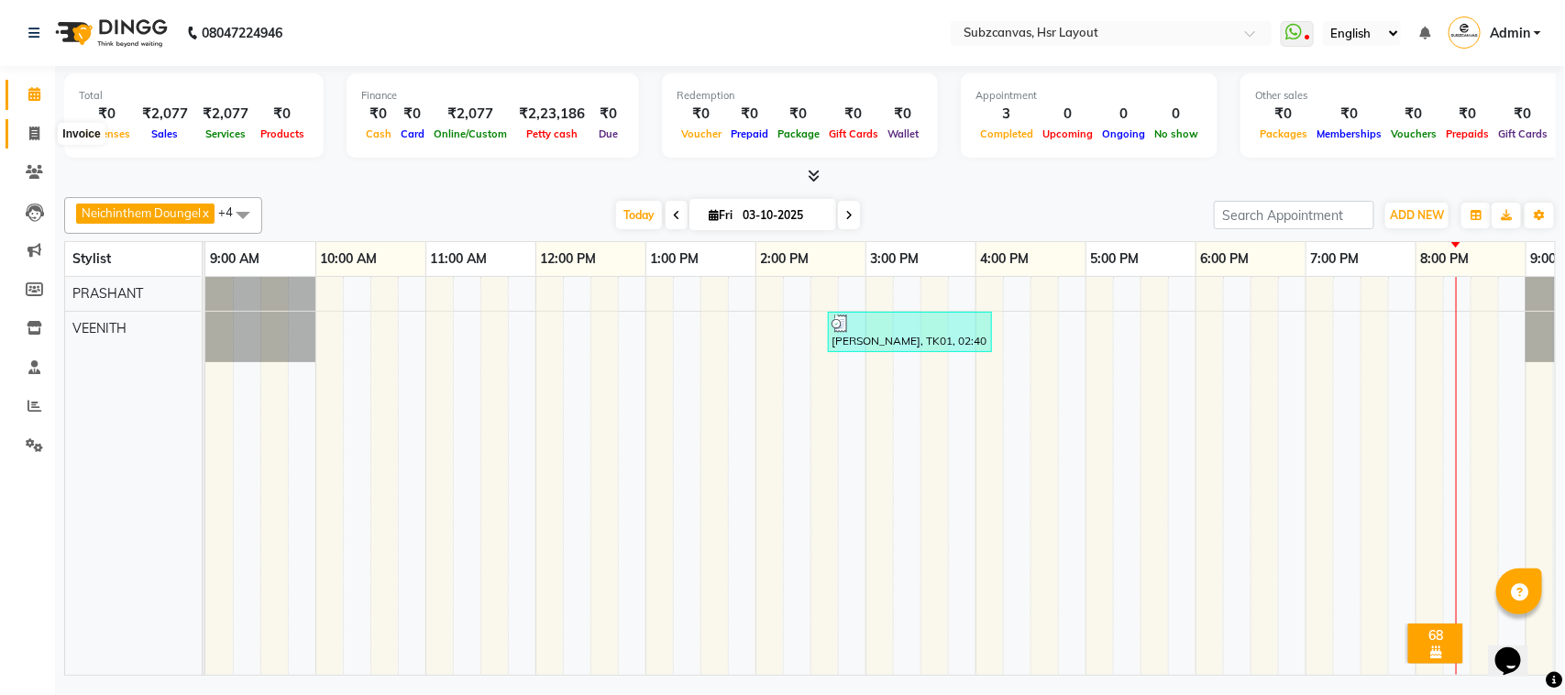
click at [39, 138] on span at bounding box center [34, 134] width 32 height 21
select select "service"
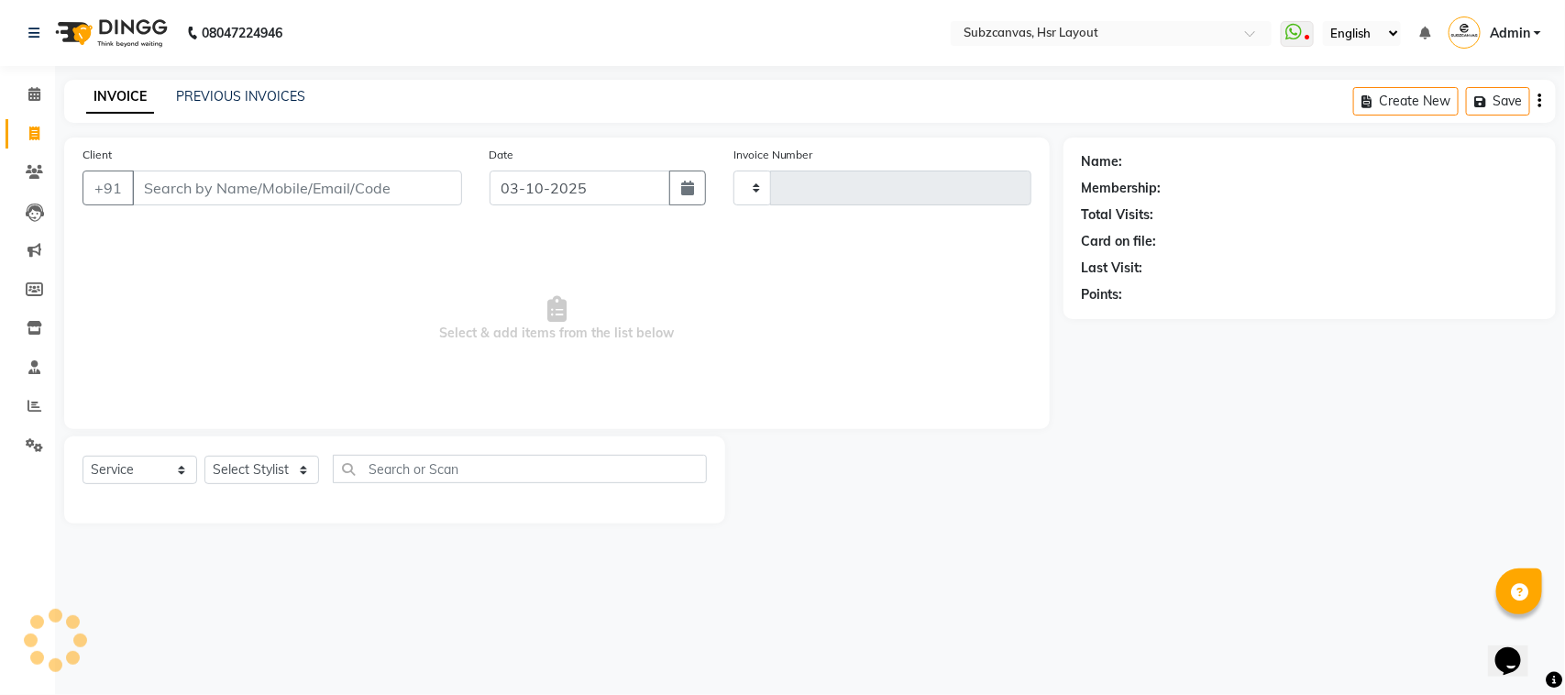
type input "0387"
select select "4894"
click at [39, 181] on span at bounding box center [34, 172] width 32 height 21
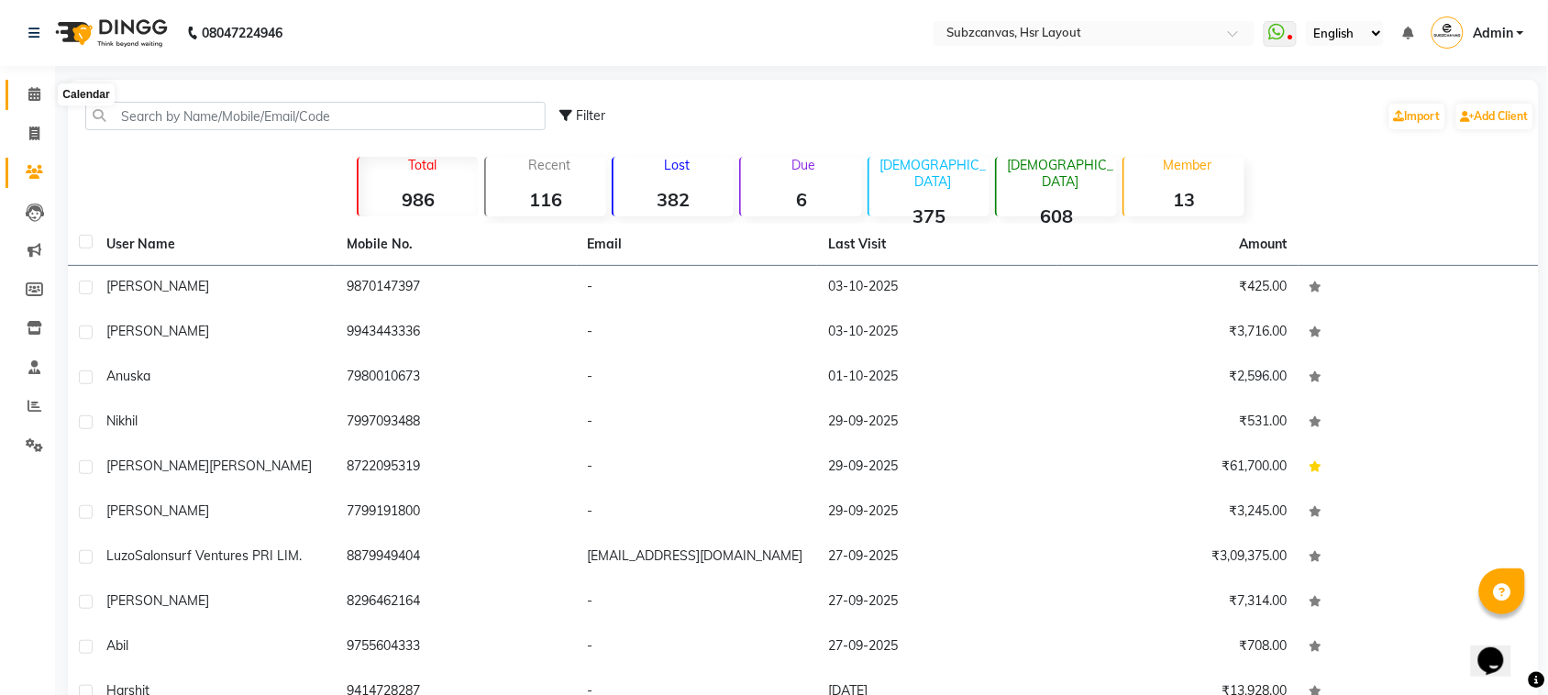
click at [24, 84] on span at bounding box center [34, 94] width 32 height 21
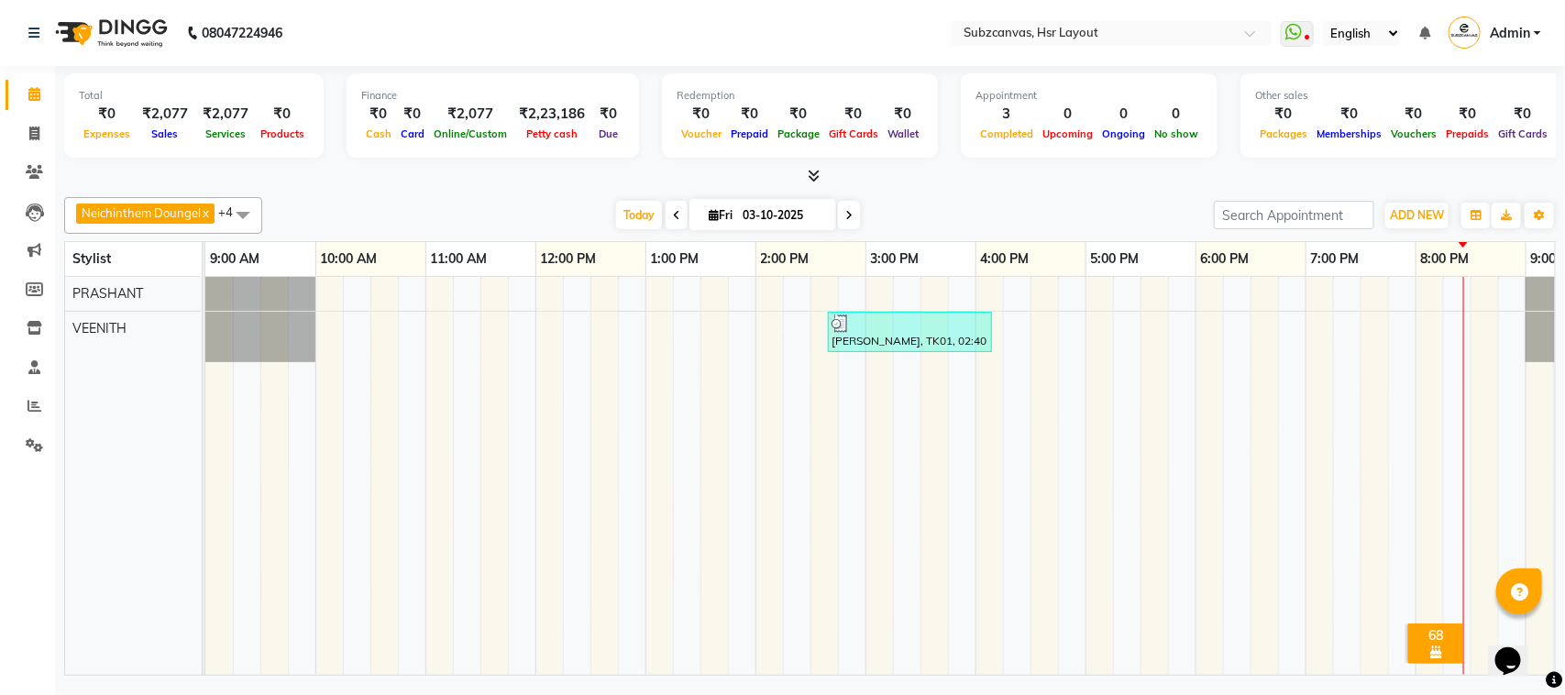
click at [1141, 506] on td at bounding box center [1155, 476] width 28 height 398
